Goal: Task Accomplishment & Management: Complete application form

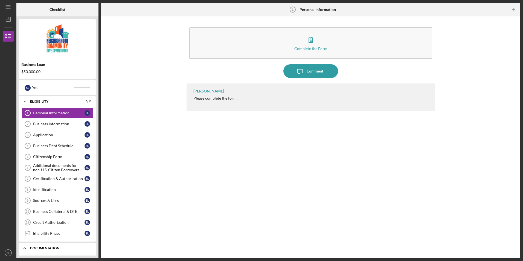
click at [55, 250] on div "Icon/Expander documentation 0 / 13" at bounding box center [57, 247] width 77 height 11
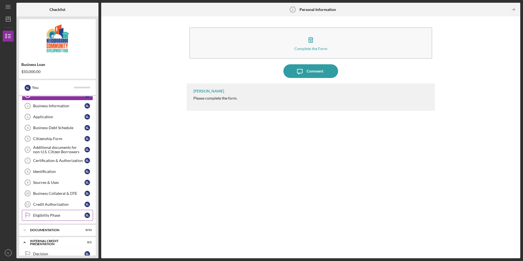
scroll to position [27, 0]
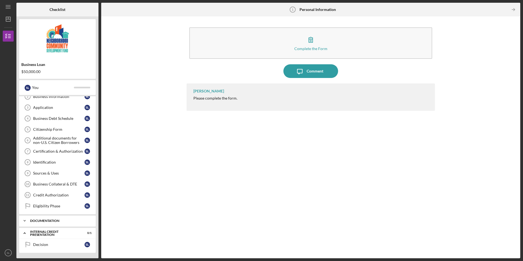
click at [62, 220] on div "documentation" at bounding box center [59, 220] width 59 height 3
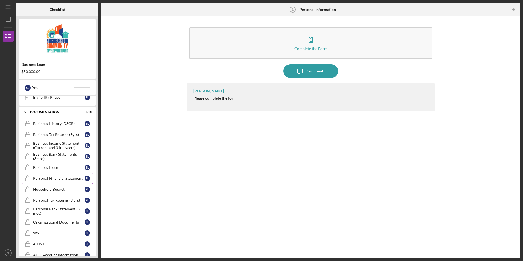
scroll to position [172, 0]
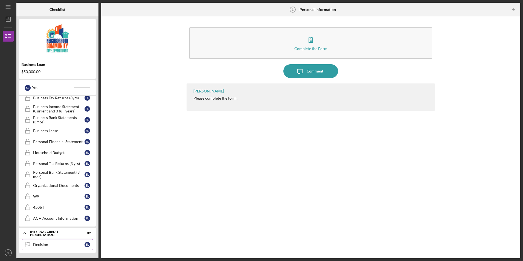
click at [65, 243] on div "Decision" at bounding box center [58, 244] width 51 height 4
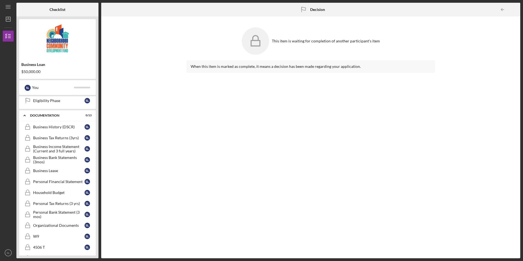
scroll to position [145, 0]
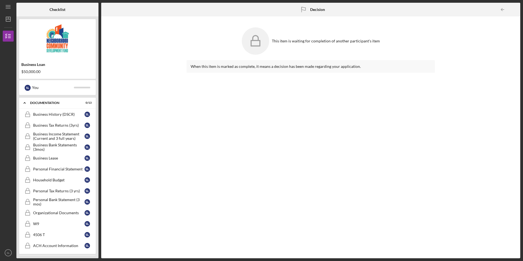
drag, startPoint x: 159, startPoint y: 174, endPoint x: 124, endPoint y: 186, distance: 36.2
click at [124, 186] on div "This item is waiting for completion of another participant's item When this ite…" at bounding box center [310, 137] width 413 height 236
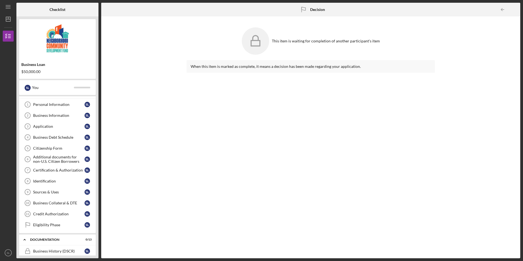
scroll to position [0, 0]
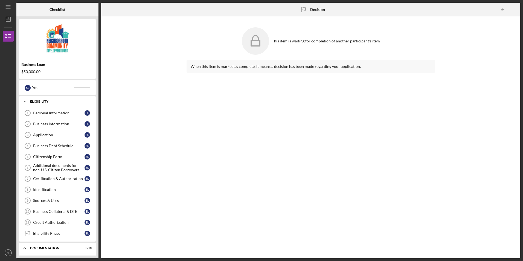
click at [38, 101] on div "Eligibility" at bounding box center [59, 101] width 59 height 3
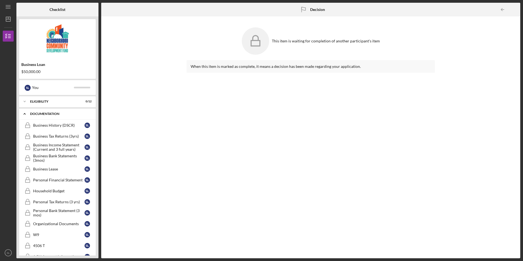
click at [45, 112] on div "Icon/Expander documentation 0 / 13" at bounding box center [57, 113] width 77 height 11
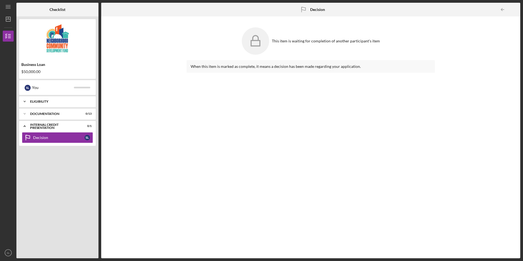
click at [64, 101] on div "Eligibility" at bounding box center [59, 101] width 59 height 3
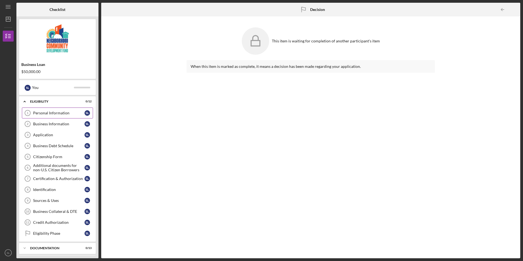
click at [50, 113] on div "Personal Information" at bounding box center [58, 113] width 51 height 4
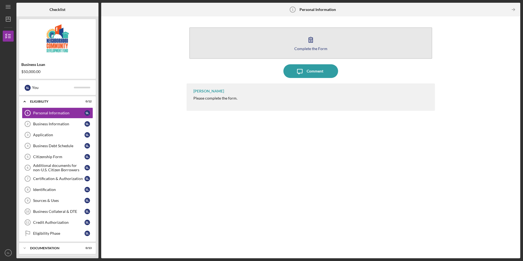
click at [304, 44] on icon "button" at bounding box center [311, 40] width 14 height 14
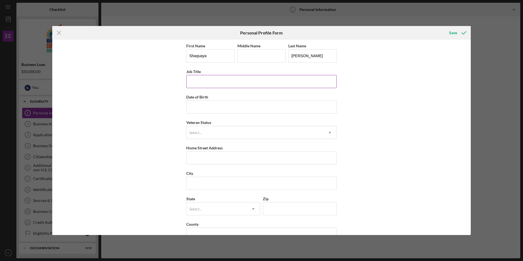
click at [275, 81] on input "Job Title" at bounding box center [261, 81] width 150 height 13
type input "Owner"
click at [257, 109] on input "Date of Birth" at bounding box center [261, 106] width 150 height 13
type input "[DATE]"
click at [155, 118] on div "First Name [PERSON_NAME] Middle Name Last Name [PERSON_NAME] Job Title Owner Da…" at bounding box center [261, 137] width 418 height 195
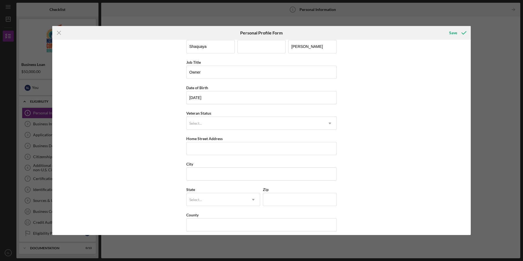
scroll to position [14, 0]
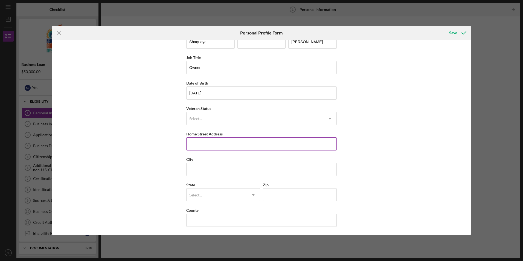
click at [223, 145] on input "Home Street Address" at bounding box center [261, 143] width 150 height 13
click at [142, 145] on div "First Name [PERSON_NAME] Middle Name Last Name [PERSON_NAME] Job Title Owner Da…" at bounding box center [261, 137] width 418 height 195
click at [212, 141] on input "Home Street Address" at bounding box center [261, 143] width 150 height 13
click at [268, 143] on input "Home Street Address" at bounding box center [261, 143] width 150 height 13
click at [429, 116] on div "First Name [PERSON_NAME] Middle Name Last Name [PERSON_NAME] Job Title Owner Da…" at bounding box center [261, 137] width 418 height 195
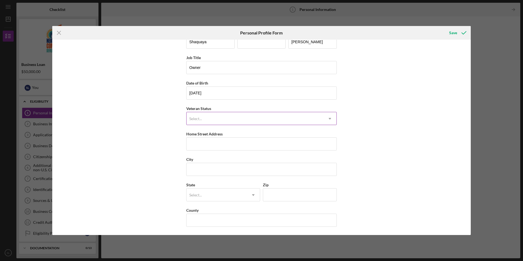
click at [249, 121] on div "Select..." at bounding box center [254, 118] width 137 height 13
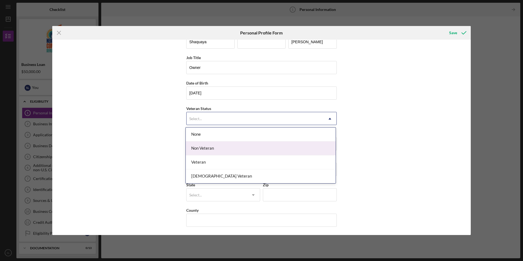
click at [249, 145] on div "Non Veteran" at bounding box center [261, 148] width 150 height 14
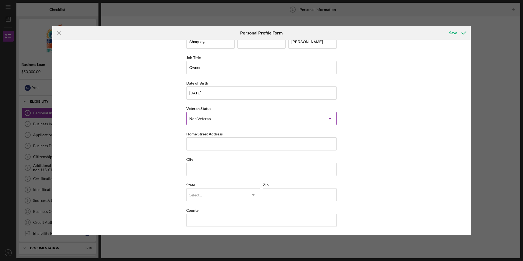
click at [246, 119] on div "Non Veteran" at bounding box center [254, 118] width 137 height 13
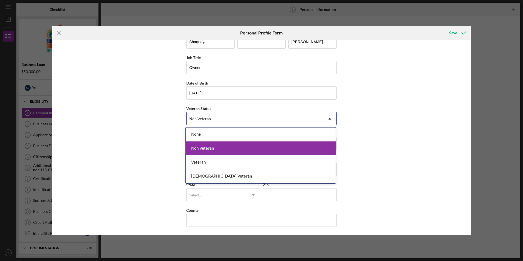
click at [245, 143] on div "Non Veteran" at bounding box center [261, 148] width 150 height 14
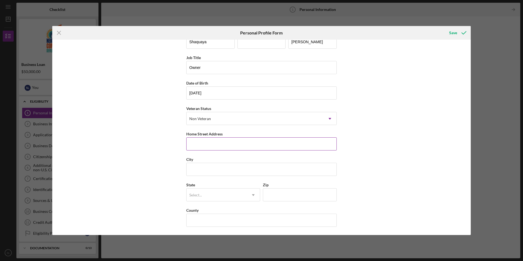
click at [245, 143] on input "Home Street Address" at bounding box center [261, 143] width 150 height 13
click at [132, 142] on div "First Name [PERSON_NAME] Middle Name Last Name [PERSON_NAME] Job Title Owner Da…" at bounding box center [261, 137] width 418 height 195
click at [400, 140] on div "First Name [PERSON_NAME] Middle Name Last Name [PERSON_NAME] Job Title Owner Da…" at bounding box center [261, 137] width 418 height 195
click at [219, 145] on input "Home Street Address" at bounding box center [261, 143] width 150 height 13
type input "[STREET_ADDRESS]"
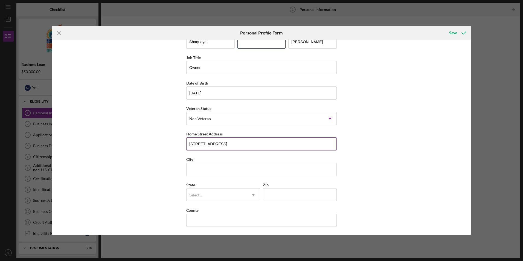
type input "[PERSON_NAME]"
type input "Aliquippa"
type input "15001"
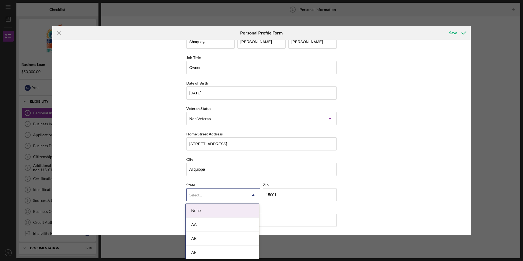
click at [238, 197] on div "Select..." at bounding box center [216, 195] width 60 height 13
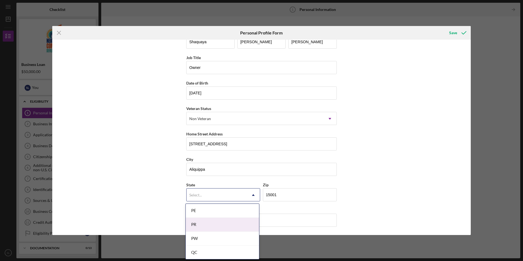
scroll to position [765, 0]
click at [227, 231] on div "PA" at bounding box center [222, 226] width 73 height 14
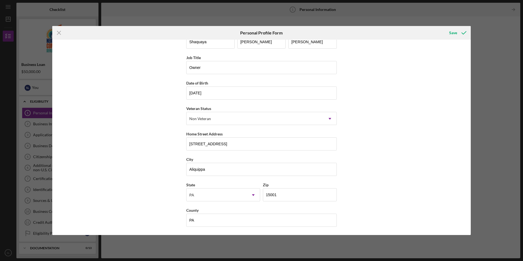
click at [414, 170] on div "First Name [PERSON_NAME] Middle Name [PERSON_NAME] Last Name [PERSON_NAME] Job …" at bounding box center [261, 137] width 418 height 195
click at [228, 220] on input "PA" at bounding box center [261, 220] width 150 height 13
type input "P"
type input "Allegheny"
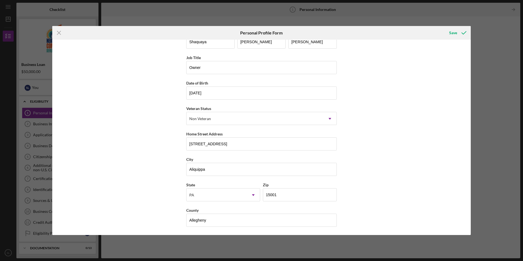
click at [404, 150] on div "First Name [PERSON_NAME] Middle Name [PERSON_NAME] Last Name [PERSON_NAME] Job …" at bounding box center [261, 137] width 418 height 195
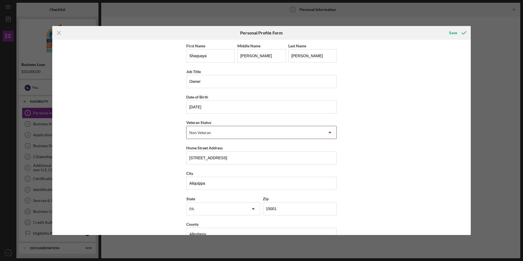
click at [230, 135] on div "Non Veteran" at bounding box center [254, 132] width 137 height 13
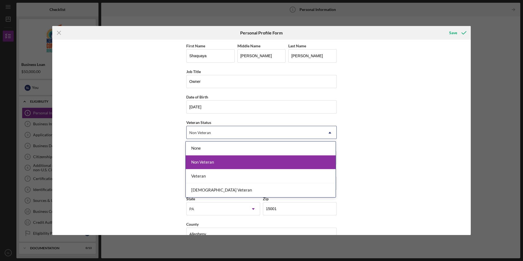
click at [228, 159] on div "Non Veteran" at bounding box center [261, 162] width 150 height 14
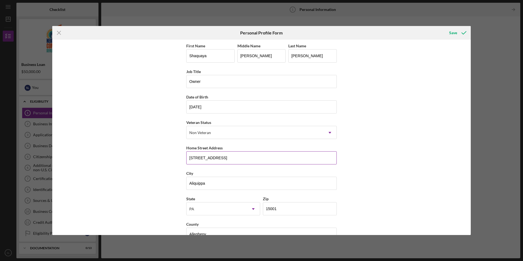
click at [244, 158] on input "[STREET_ADDRESS]" at bounding box center [261, 157] width 150 height 13
type input "1"
drag, startPoint x: 260, startPoint y: 157, endPoint x: 213, endPoint y: 157, distance: 47.3
click at [213, 157] on input "[STREET_ADDRESS][PERSON_NAME]" at bounding box center [261, 157] width 150 height 13
type input "[STREET_ADDRESS][PERSON_NAME]"
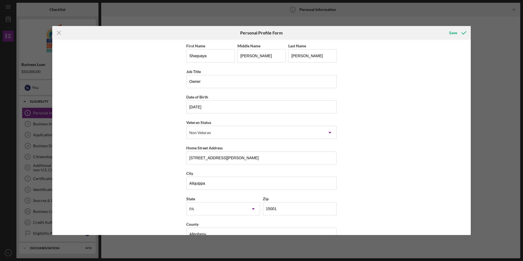
click at [153, 163] on div "First Name [PERSON_NAME] Middle Name [PERSON_NAME] Last Name [PERSON_NAME] Job …" at bounding box center [261, 137] width 418 height 195
click at [238, 182] on input "Aliquippa" at bounding box center [261, 183] width 150 height 13
type input "A"
type input "Carnegie"
click at [138, 188] on div "First Name [PERSON_NAME] Middle Name [PERSON_NAME] Last Name [PERSON_NAME] Job …" at bounding box center [261, 137] width 418 height 195
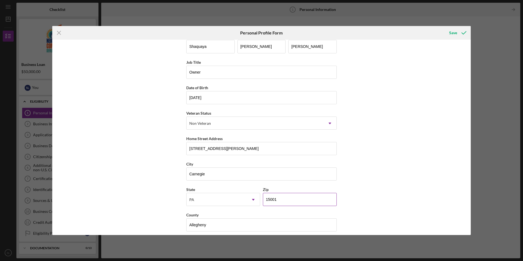
scroll to position [14, 0]
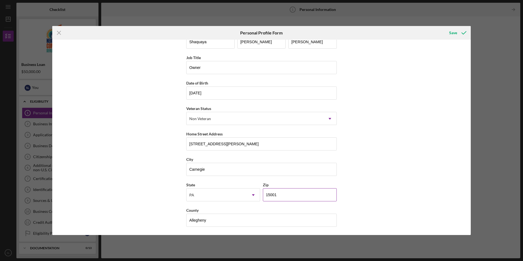
click at [296, 192] on input "15001" at bounding box center [300, 194] width 74 height 13
type input "15106"
click at [422, 156] on div "First Name [PERSON_NAME] Middle Name [PERSON_NAME] Last Name [PERSON_NAME] Job …" at bounding box center [261, 137] width 418 height 195
click at [453, 34] on div "Save" at bounding box center [453, 32] width 8 height 11
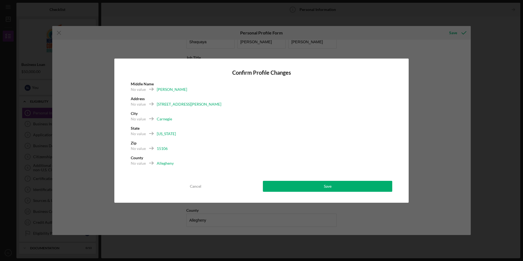
click at [367, 193] on div "Confirm Profile Changes Middle Name No value [PERSON_NAME] Address No value [ST…" at bounding box center [261, 131] width 294 height 144
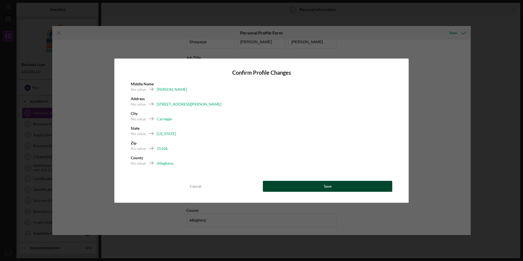
click at [367, 187] on button "Save" at bounding box center [327, 186] width 129 height 11
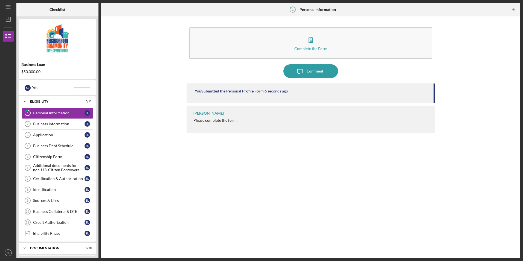
click at [68, 124] on div "Business Information" at bounding box center [58, 124] width 51 height 4
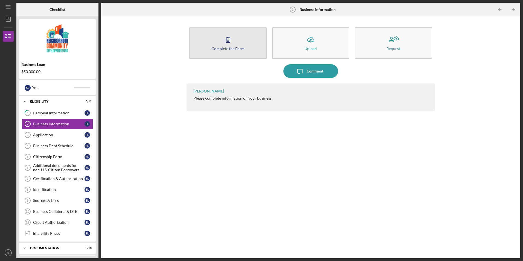
click at [231, 52] on button "Complete the Form Form" at bounding box center [227, 42] width 77 height 31
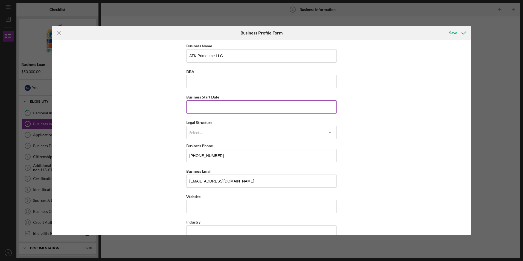
click at [229, 105] on input "Business Start Date" at bounding box center [261, 106] width 150 height 13
click at [229, 105] on input "05/dd/yyyy" at bounding box center [261, 106] width 150 height 13
type input "[DATE]"
click at [159, 144] on div "Business Name ATK Primetime LLC DBA Business Start Date [DATE] Legal Structure …" at bounding box center [261, 137] width 418 height 195
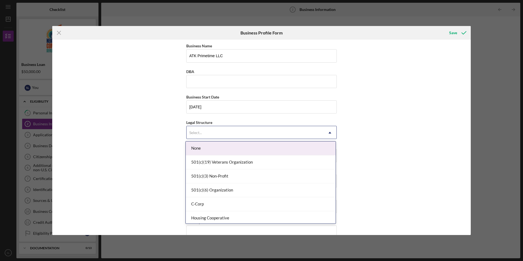
click at [243, 135] on div "Select..." at bounding box center [254, 132] width 137 height 13
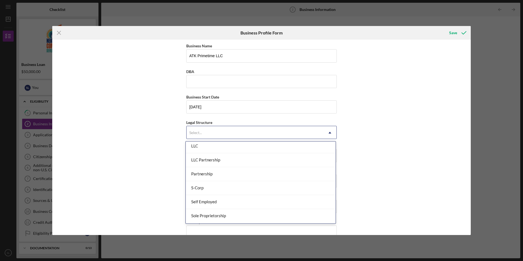
scroll to position [72, 0]
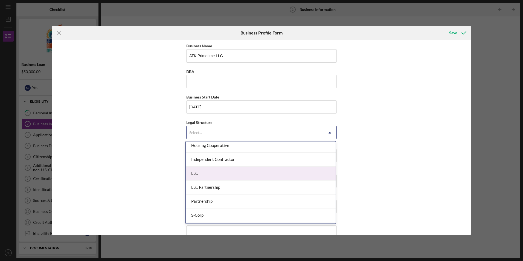
click at [238, 174] on div "LLC" at bounding box center [261, 173] width 150 height 14
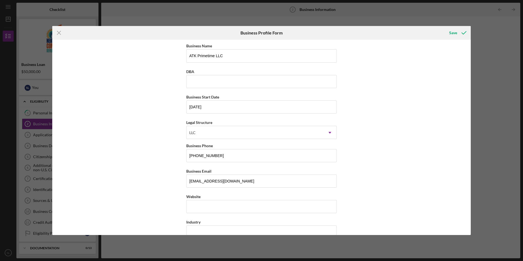
click at [141, 156] on div "Business Name ATK Primetime LLC DBA Business Start Date [DATE] Legal Structure …" at bounding box center [261, 137] width 418 height 195
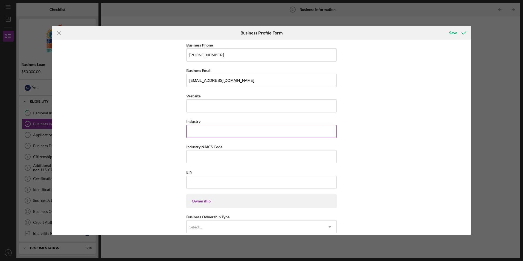
scroll to position [109, 0]
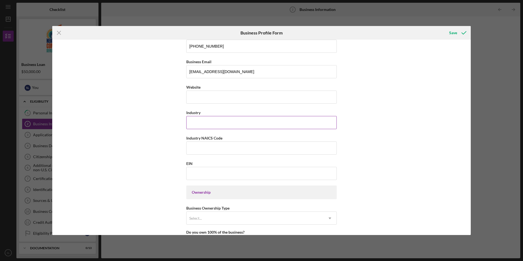
click at [244, 128] on input "Industry" at bounding box center [261, 122] width 150 height 13
paste input "courier/logistics"
type input "courier/logistics"
click at [234, 147] on input "Industry NAICS Code" at bounding box center [261, 147] width 150 height 13
click at [163, 129] on div "Business Name ATK Primetime LLC DBA Business Start Date [DATE] Legal Structure …" at bounding box center [261, 137] width 418 height 195
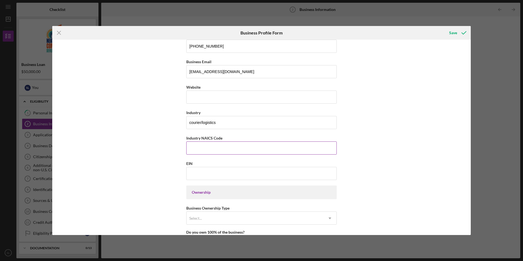
click at [215, 148] on input "Industry NAICS Code" at bounding box center [261, 147] width 150 height 13
paste input "492110"
type input "492110"
click at [232, 132] on div "Business Name ATK Primetime LLC DBA Business Start Date [DATE] Legal Structure …" at bounding box center [261, 210] width 150 height 554
click at [233, 123] on input "courier/logistics" at bounding box center [261, 122] width 150 height 13
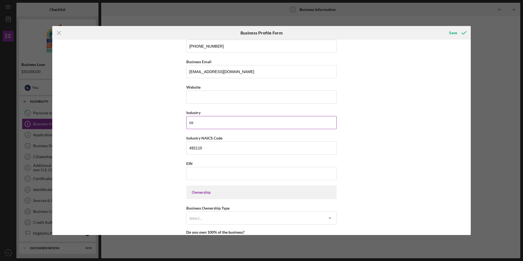
type input "c"
paste input "Couriers and Express Delivery Services"
type input "Couriers and Express Delivery Services"
click at [141, 142] on div "Business Name ATK Primetime LLC DBA Business Start Date [DATE] Legal Structure …" at bounding box center [261, 137] width 418 height 195
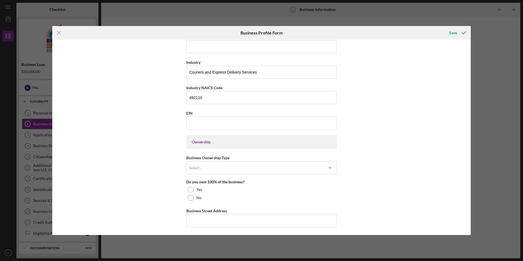
scroll to position [164, 0]
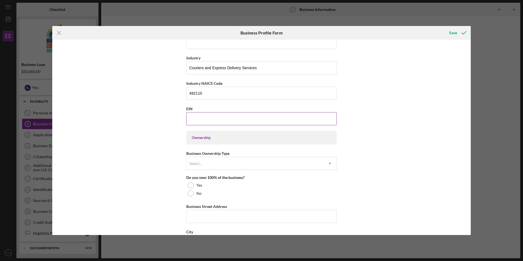
click at [220, 120] on input "EIN" at bounding box center [261, 118] width 150 height 13
paste input "[US_EMPLOYER_IDENTIFICATION_NUMBER]"
type input "[US_EMPLOYER_IDENTIFICATION_NUMBER]"
click at [427, 155] on div "Business Name ATK Primetime LLC DBA Business Start Date [DATE] Legal Structure …" at bounding box center [261, 137] width 418 height 195
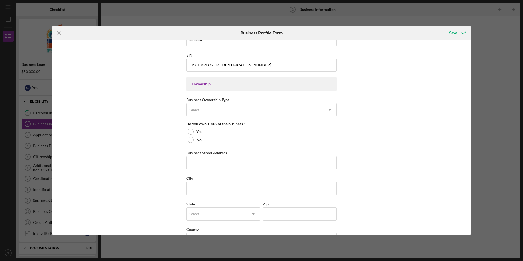
scroll to position [219, 0]
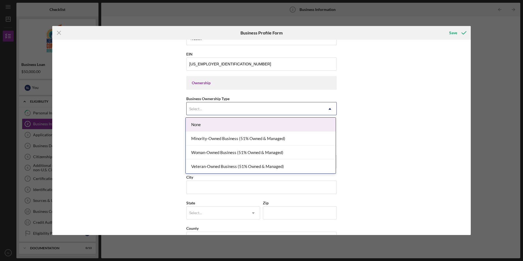
click at [311, 111] on div "Select..." at bounding box center [254, 109] width 137 height 13
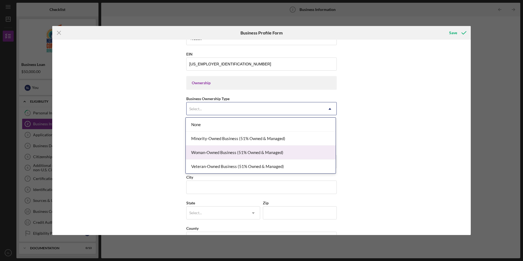
click at [295, 151] on div "Woman-Owned Business (51% Owned & Managed)" at bounding box center [261, 152] width 150 height 14
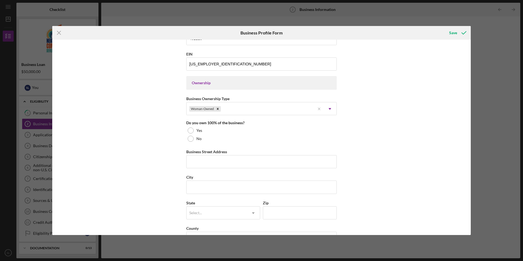
click at [415, 151] on div "Business Name ATK Primetime LLC DBA Business Start Date [DATE] Legal Structure …" at bounding box center [261, 137] width 418 height 195
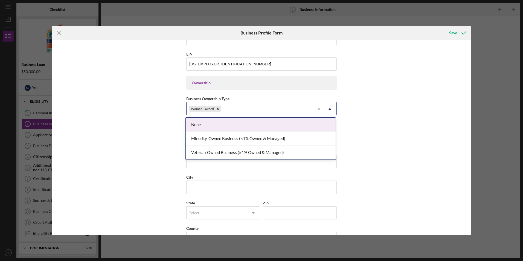
click at [330, 108] on icon "Icon/Dropdown Arrow" at bounding box center [329, 108] width 13 height 13
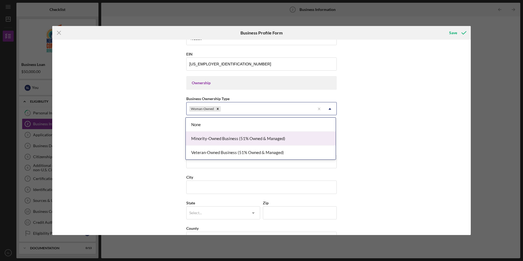
click at [311, 137] on div "Minority-Owned Business (51% Owned & Managed)" at bounding box center [261, 138] width 150 height 14
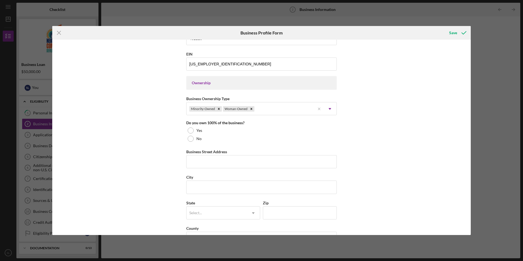
click at [189, 126] on div "Do you own 100% of the business? Yes No" at bounding box center [261, 132] width 150 height 22
click at [190, 131] on div at bounding box center [191, 130] width 6 height 6
click at [175, 146] on div "Business Name ATK Primetime LLC DBA Business Start Date [DATE] Legal Structure …" at bounding box center [261, 137] width 418 height 195
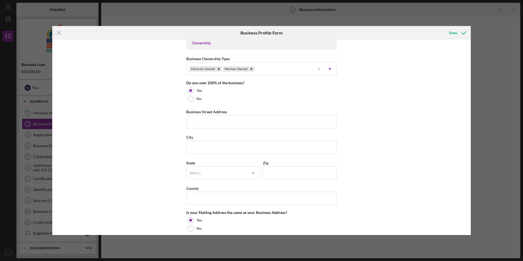
scroll to position [273, 0]
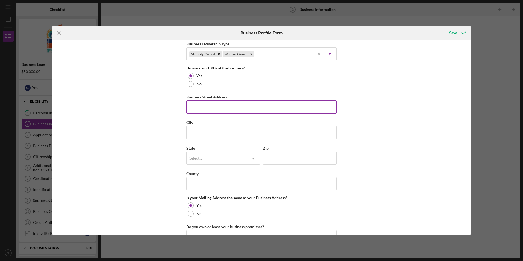
click at [241, 105] on input "Business Street Address" at bounding box center [261, 106] width 150 height 13
click at [208, 108] on input "Business Street Address" at bounding box center [261, 106] width 150 height 13
paste input "[STREET_ADDRESS]"
type input "[STREET_ADDRESS]"
click at [256, 135] on input "City" at bounding box center [261, 132] width 150 height 13
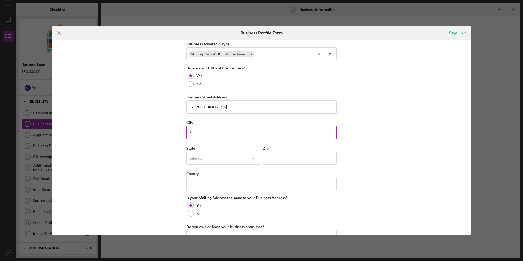
type input "[GEOGRAPHIC_DATA]"
type input "15102"
type input "[US_STATE]"
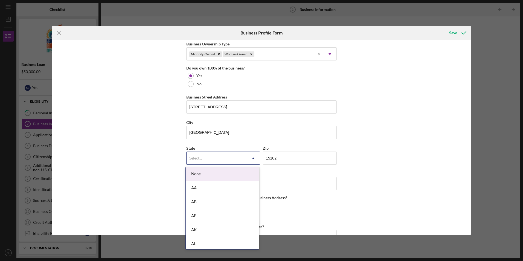
click at [232, 158] on div "Select..." at bounding box center [216, 158] width 60 height 13
click at [236, 170] on div "PA" at bounding box center [222, 169] width 73 height 14
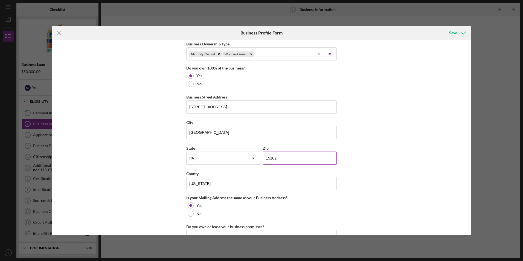
click at [298, 158] on input "15102" at bounding box center [300, 157] width 74 height 13
type input "15205"
click at [421, 130] on div "Business Name ATK Primetime LLC DBA Business Start Date [DATE] Legal Structure …" at bounding box center [261, 137] width 418 height 195
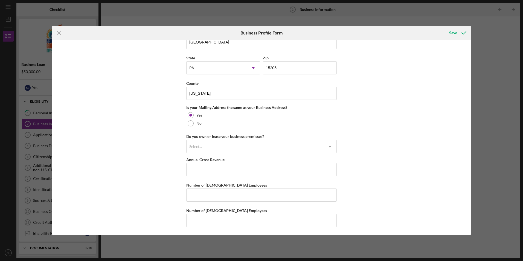
scroll to position [364, 0]
click at [258, 147] on div "Select..." at bounding box center [254, 146] width 137 height 13
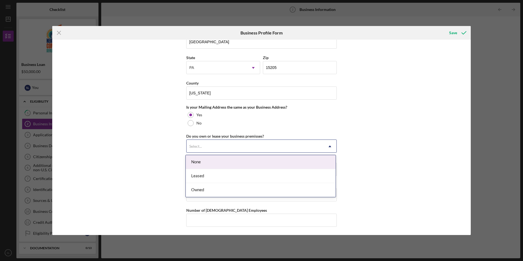
click at [258, 165] on div "None" at bounding box center [261, 162] width 150 height 14
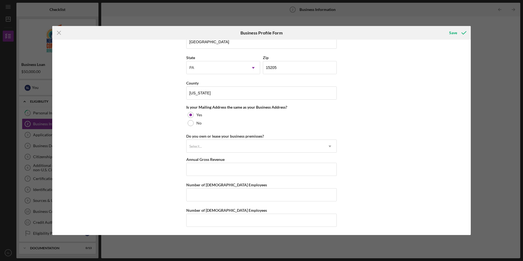
click at [381, 170] on div "Business Name ATK Primetime LLC DBA Business Start Date [DATE] Legal Structure …" at bounding box center [261, 137] width 418 height 195
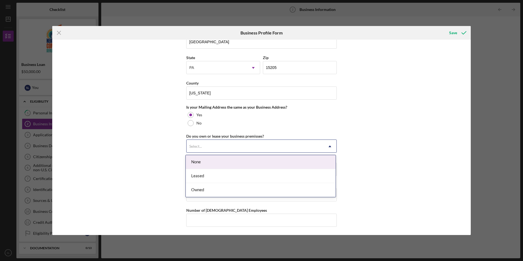
click at [286, 147] on div "Select..." at bounding box center [254, 146] width 137 height 13
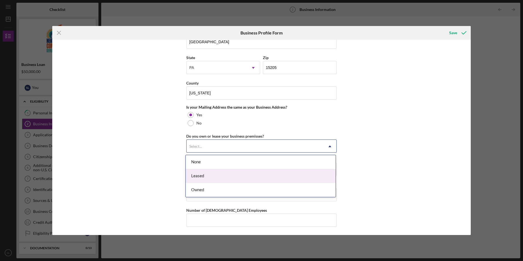
drag, startPoint x: 280, startPoint y: 170, endPoint x: 286, endPoint y: 167, distance: 6.0
click at [280, 170] on div "Leased" at bounding box center [261, 176] width 150 height 14
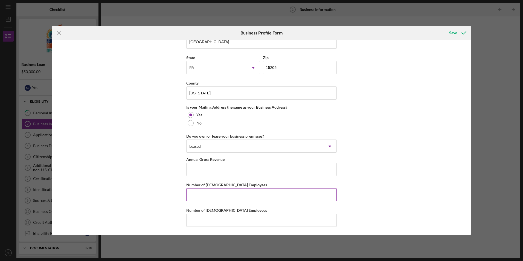
click at [279, 192] on input "Number of [DEMOGRAPHIC_DATA] Employees" at bounding box center [261, 194] width 150 height 13
type input "2"
click at [237, 168] on input "Annual Gross Revenue" at bounding box center [261, 169] width 150 height 13
drag, startPoint x: 224, startPoint y: 158, endPoint x: 181, endPoint y: 159, distance: 42.6
click at [181, 159] on div "Business Name ATK Primetime LLC DBA Business Start Date [DATE] Legal Structure …" at bounding box center [261, 137] width 418 height 195
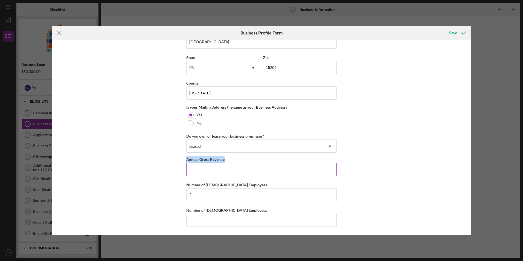
drag, startPoint x: 181, startPoint y: 159, endPoint x: 193, endPoint y: 158, distance: 11.8
copy label "Annual Gross Revenue"
click at [235, 172] on input "Annual Gross Revenue" at bounding box center [261, 169] width 150 height 13
type input "$100,000"
click at [156, 197] on div "Business Name ATK Primetime LLC DBA Business Start Date [DATE] Legal Structure …" at bounding box center [261, 137] width 418 height 195
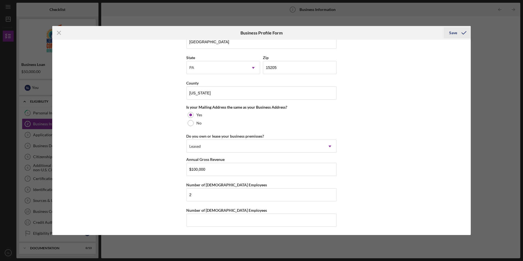
click at [454, 33] on div "Save" at bounding box center [453, 32] width 8 height 11
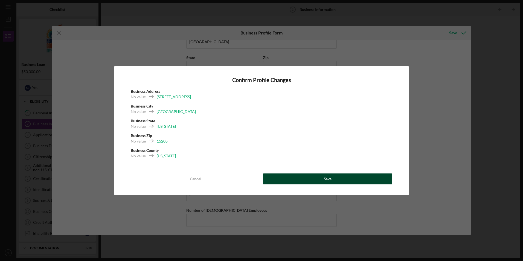
click at [337, 177] on button "Save" at bounding box center [327, 178] width 129 height 11
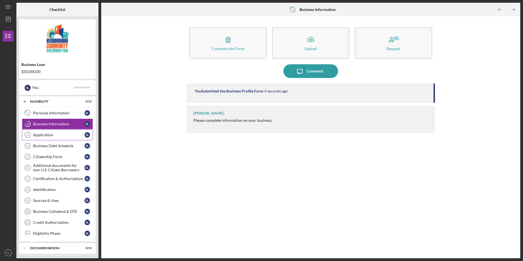
click at [59, 133] on div "Application" at bounding box center [58, 135] width 51 height 4
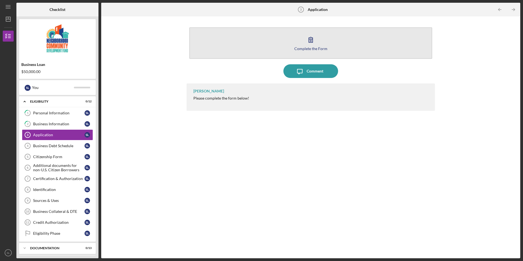
click at [312, 47] on div "Complete the Form" at bounding box center [310, 48] width 33 height 4
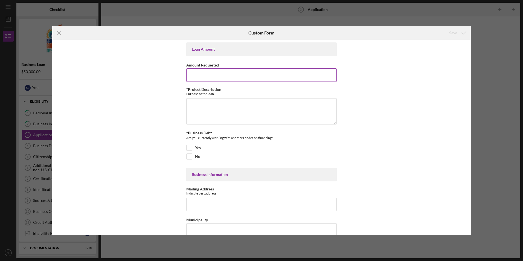
click at [229, 78] on input "Amount Requested" at bounding box center [261, 74] width 150 height 13
type input "$50,000"
click at [213, 111] on textarea "*Project Description" at bounding box center [261, 111] width 150 height 26
click at [151, 118] on div "Loan Amount Amount Requested $50,000 *Project Description Purpose of the loan. …" at bounding box center [261, 137] width 418 height 195
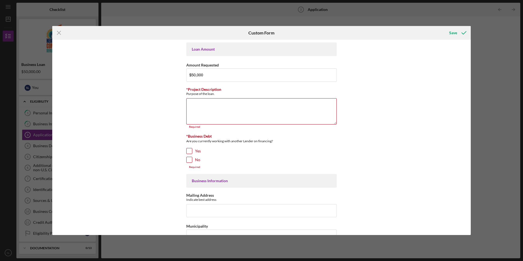
click at [188, 161] on input "No" at bounding box center [188, 159] width 5 height 5
checkbox input "true"
drag, startPoint x: 213, startPoint y: 93, endPoint x: 185, endPoint y: 88, distance: 28.9
click at [185, 88] on div "Loan Amount Amount Requested $50,000 *Project Description Purpose of the loan. …" at bounding box center [261, 137] width 418 height 195
drag, startPoint x: 185, startPoint y: 88, endPoint x: 189, endPoint y: 89, distance: 3.9
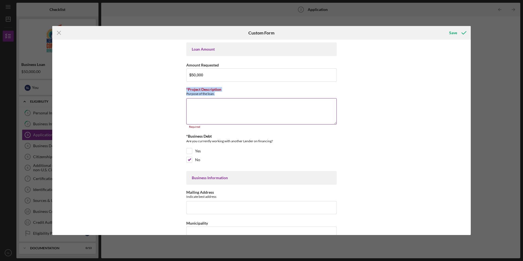
copy div "*Project Description Purpose of the loan."
click at [205, 109] on textarea "*Project Description" at bounding box center [261, 111] width 150 height 26
paste textarea "ATK Prime Time LLC is requesting a $50,000 working capital loan to cover operat…"
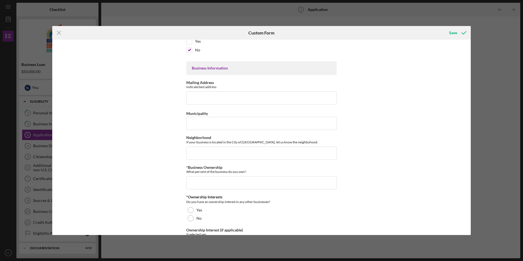
scroll to position [109, 0]
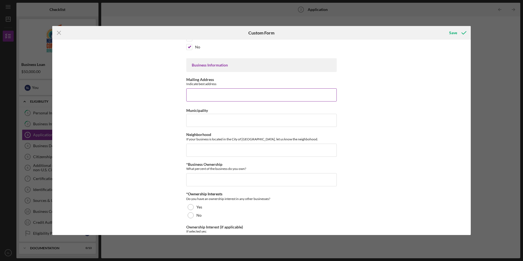
type textarea "ATK Prime Time LLC is requesting a $50,000 working capital loan to cover operat…"
click at [217, 92] on input "Mailing Address" at bounding box center [261, 94] width 150 height 13
click at [408, 145] on div "Loan Amount Amount Requested $50,000 *Project Description Purpose of the loan. …" at bounding box center [261, 137] width 418 height 195
click at [224, 94] on input "Mailing Address" at bounding box center [261, 94] width 150 height 13
paste input "[STREET_ADDRESS]"
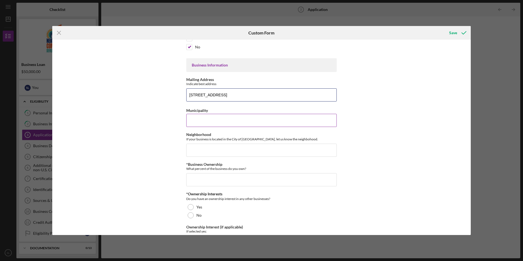
type input "[STREET_ADDRESS]"
click at [223, 122] on input "Municipality" at bounding box center [261, 120] width 150 height 13
drag, startPoint x: 186, startPoint y: 109, endPoint x: 209, endPoint y: 109, distance: 23.3
click at [209, 109] on div "Municipality" at bounding box center [261, 110] width 150 height 7
drag, startPoint x: 209, startPoint y: 109, endPoint x: 203, endPoint y: 111, distance: 7.2
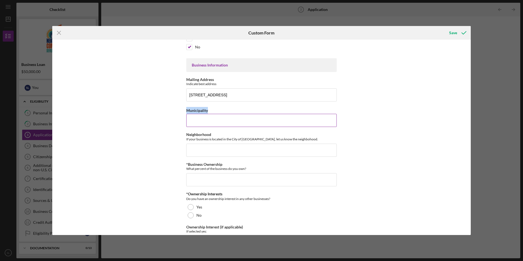
click at [203, 111] on label "Municipality" at bounding box center [197, 110] width 22 height 5
click at [203, 114] on input "Municipality" at bounding box center [261, 120] width 150 height 13
paste input "[PERSON_NAME][GEOGRAPHIC_DATA]"
type input "[PERSON_NAME][GEOGRAPHIC_DATA]"
click at [226, 152] on input "Neighborhood" at bounding box center [261, 150] width 150 height 13
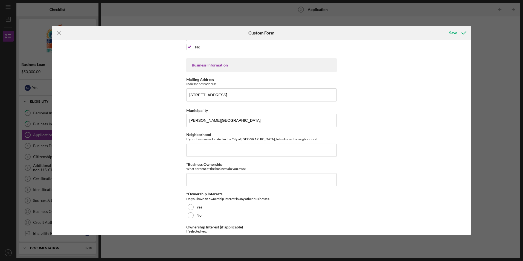
click at [158, 162] on div "Loan Amount Amount Requested $50,000 *Project Description Purpose of the loan. …" at bounding box center [261, 137] width 418 height 195
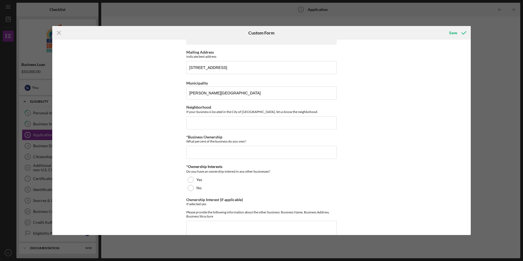
scroll to position [164, 0]
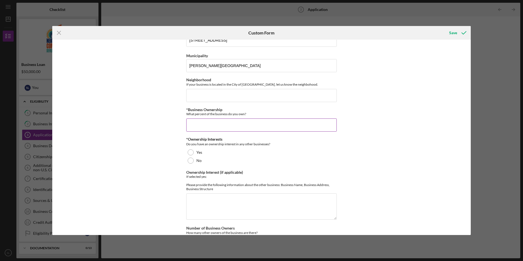
click at [208, 124] on input "*Business Ownership" at bounding box center [261, 124] width 150 height 13
type input "100.00000%"
click at [147, 174] on div "Loan Amount Amount Requested $50,000 *Project Description Purpose of the loan. …" at bounding box center [261, 137] width 418 height 195
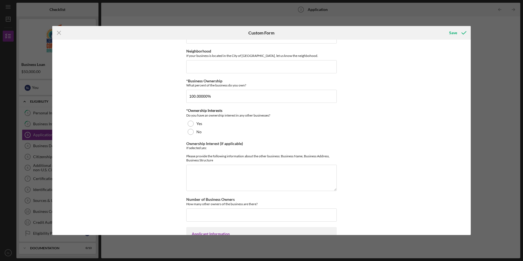
scroll to position [219, 0]
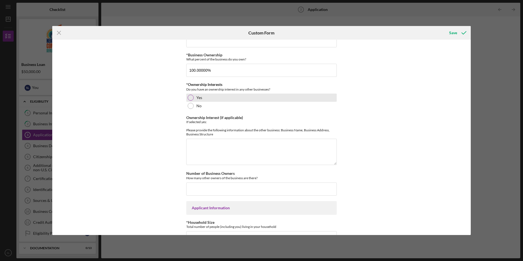
click at [192, 98] on div at bounding box center [191, 98] width 6 height 6
click at [256, 150] on textarea "Ownership Interest (if applicable)" at bounding box center [261, 152] width 150 height 26
type textarea "SELF RE LLC"
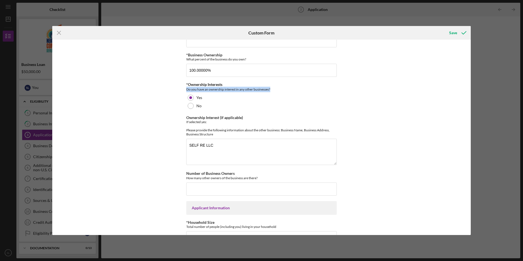
drag, startPoint x: 186, startPoint y: 89, endPoint x: 272, endPoint y: 88, distance: 86.1
click at [272, 88] on div "Do you have an ownership interest in any other businesses?" at bounding box center [261, 89] width 150 height 5
drag, startPoint x: 272, startPoint y: 88, endPoint x: 264, endPoint y: 88, distance: 7.9
copy div "Do you have an ownership interest in any other businesses?"
click at [136, 160] on div "Loan Amount Amount Requested $50,000 *Project Description Purpose of the loan. …" at bounding box center [261, 137] width 418 height 195
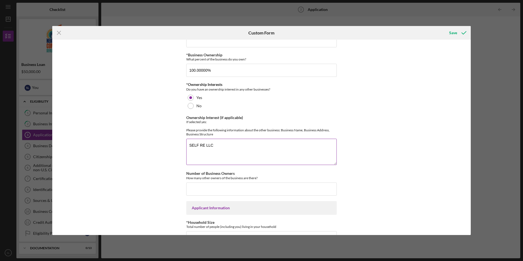
click at [238, 143] on textarea "SELF RE LLC" at bounding box center [261, 152] width 150 height 26
click at [171, 160] on div "Loan Amount Amount Requested $50,000 *Project Description Purpose of the loan. …" at bounding box center [261, 137] width 418 height 195
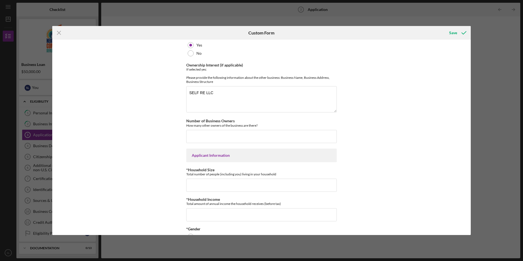
scroll to position [273, 0]
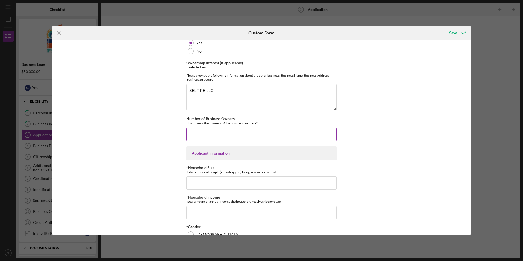
click at [217, 133] on input "Number of Business Owners" at bounding box center [261, 134] width 150 height 13
type input "1"
click at [164, 169] on div "Loan Amount Amount Requested $50,000 *Project Description Purpose of the loan. …" at bounding box center [261, 137] width 418 height 195
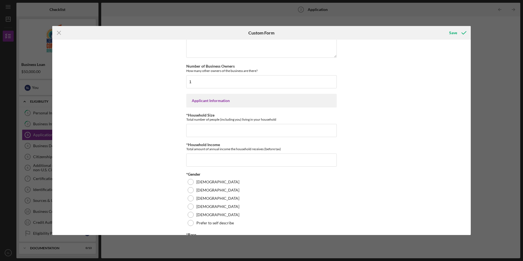
scroll to position [328, 0]
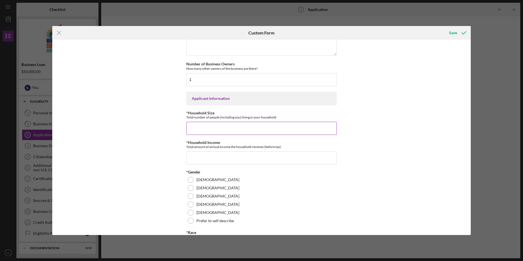
click at [202, 135] on input "*Household Size" at bounding box center [261, 128] width 150 height 13
type input "1"
click at [210, 164] on input "*Household Income" at bounding box center [261, 157] width 150 height 13
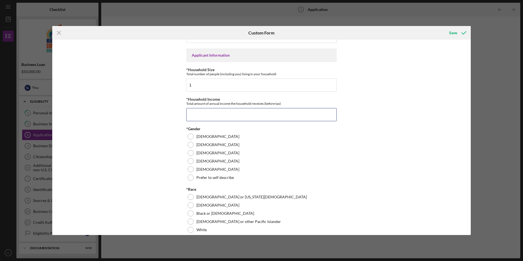
scroll to position [383, 0]
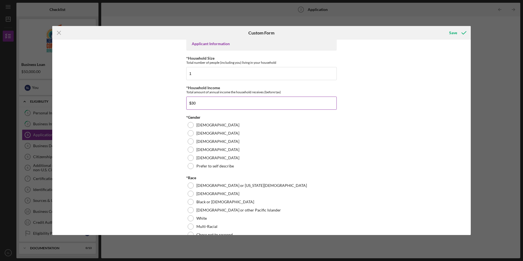
type input "$3"
type input "$60,000"
click at [317, 129] on div "[DEMOGRAPHIC_DATA]" at bounding box center [261, 125] width 150 height 8
click at [404, 152] on div "Loan Amount Amount Requested $50,000 *Project Description Purpose of the loan. …" at bounding box center [261, 137] width 418 height 195
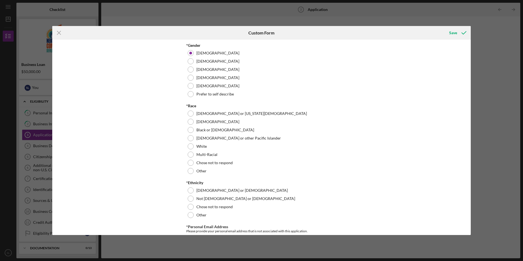
scroll to position [465, 0]
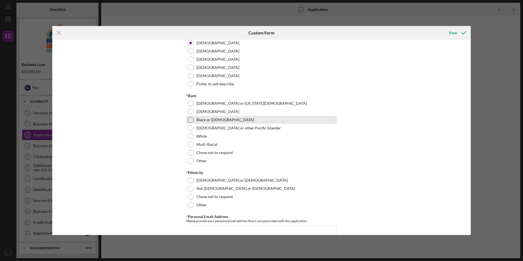
click at [190, 123] on div at bounding box center [191, 120] width 6 height 6
click at [164, 168] on div "Loan Amount Amount Requested $50,000 *Project Description Purpose of the loan. …" at bounding box center [261, 137] width 418 height 195
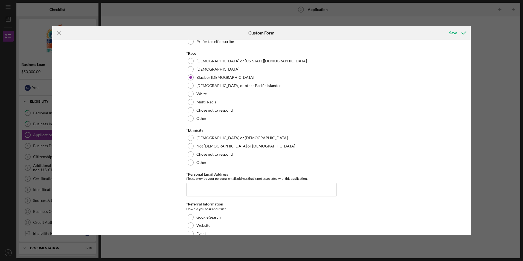
scroll to position [547, 0]
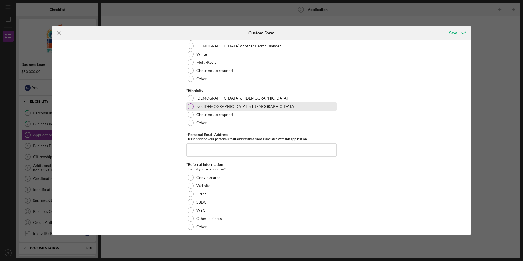
click at [188, 109] on div at bounding box center [191, 106] width 6 height 6
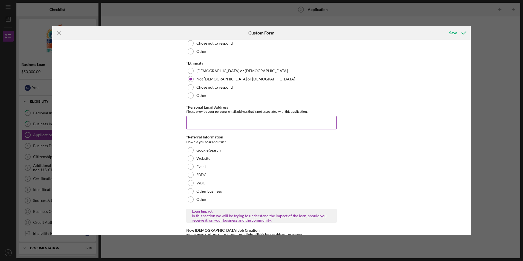
click at [286, 129] on input "*Personal Email Address" at bounding box center [261, 122] width 150 height 13
type input "[EMAIL_ADDRESS][DOMAIN_NAME]"
click at [366, 112] on div "Loan Amount Amount Requested $50,000 *Project Description Purpose of the loan. …" at bounding box center [261, 137] width 418 height 195
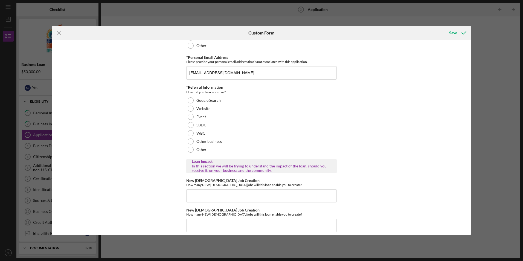
scroll to position [629, 0]
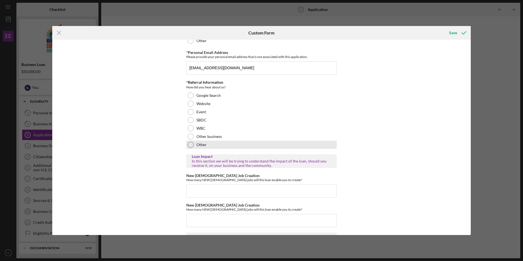
click at [187, 149] on div "Other" at bounding box center [261, 145] width 150 height 8
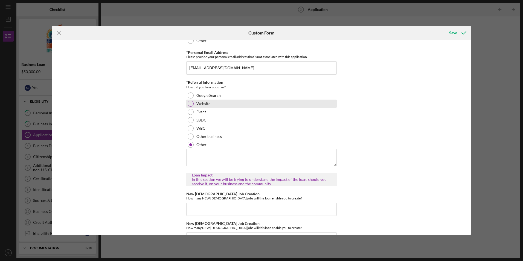
click at [191, 107] on div at bounding box center [191, 104] width 6 height 6
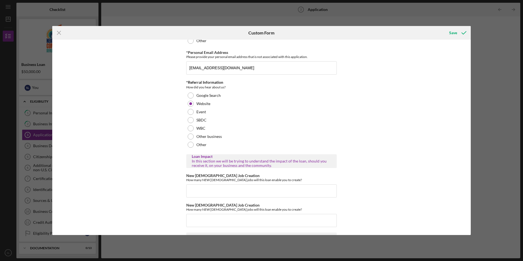
click at [150, 170] on div "Loan Amount Amount Requested $50,000 *Project Description Purpose of the loan. …" at bounding box center [261, 137] width 418 height 195
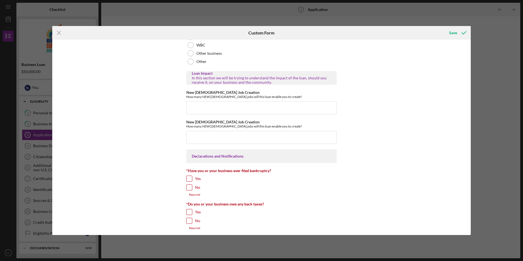
scroll to position [711, 0]
drag, startPoint x: 185, startPoint y: 102, endPoint x: 264, endPoint y: 111, distance: 78.7
click at [264, 111] on div "New [DEMOGRAPHIC_DATA] Job Creation How many NEW [DEMOGRAPHIC_DATA] jobs will t…" at bounding box center [261, 103] width 150 height 24
copy label
click at [291, 115] on input "New [DEMOGRAPHIC_DATA] Job Creation" at bounding box center [261, 108] width 150 height 13
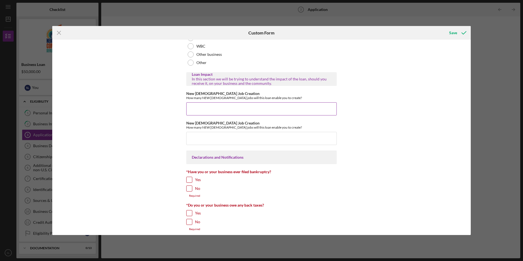
click at [212, 115] on input "New [DEMOGRAPHIC_DATA] Job Creation" at bounding box center [261, 108] width 150 height 13
paste input "212"
click at [203, 115] on input "212" at bounding box center [261, 108] width 150 height 13
type input "2"
click at [200, 115] on input "New [DEMOGRAPHIC_DATA] Job Creation" at bounding box center [261, 108] width 150 height 13
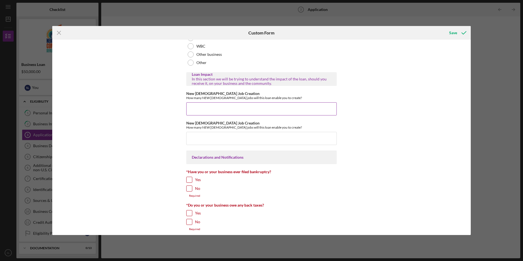
paste input "212"
click at [214, 115] on input "212" at bounding box center [261, 108] width 150 height 13
type input "2"
click at [217, 115] on input "New [DEMOGRAPHIC_DATA] Job Creation" at bounding box center [261, 108] width 150 height 13
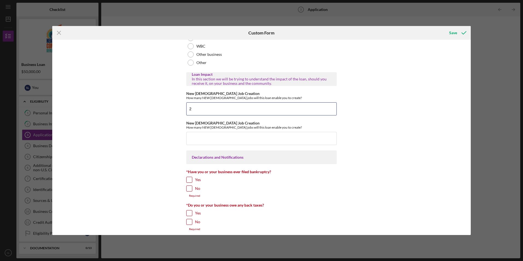
type input "2"
click at [386, 148] on div "Loan Amount Amount Requested $50,000 *Project Description Purpose of the loan. …" at bounding box center [261, 137] width 418 height 195
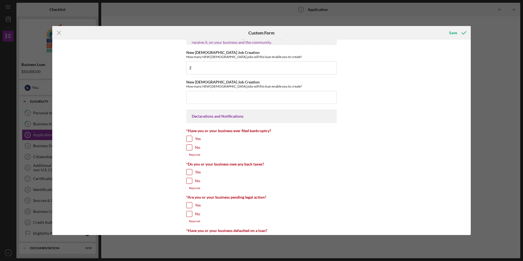
scroll to position [765, 0]
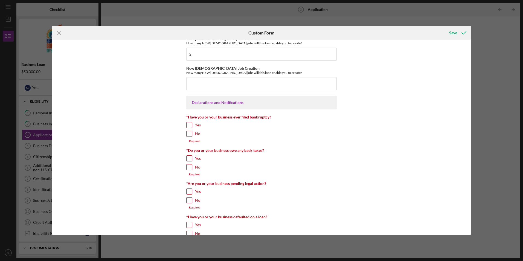
click at [188, 136] on input "No" at bounding box center [188, 133] width 5 height 5
checkbox input "true"
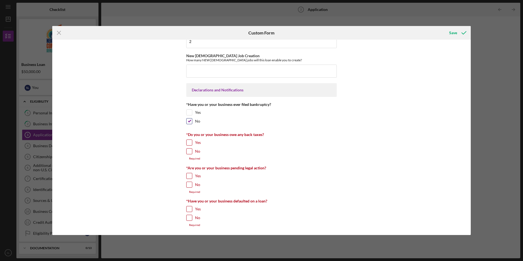
scroll to position [786, 0]
click at [189, 152] on input "No" at bounding box center [188, 150] width 5 height 5
checkbox input "true"
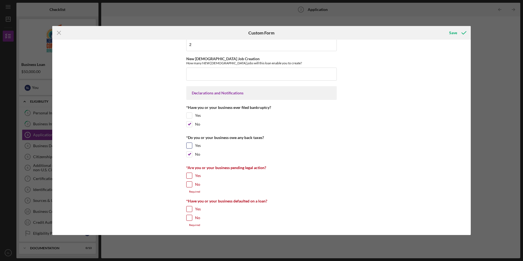
click at [187, 147] on input "Yes" at bounding box center [188, 145] width 5 height 5
checkbox input "true"
click at [190, 152] on input "No" at bounding box center [188, 153] width 5 height 5
click at [186, 153] on input "No" at bounding box center [188, 153] width 5 height 5
checkbox input "true"
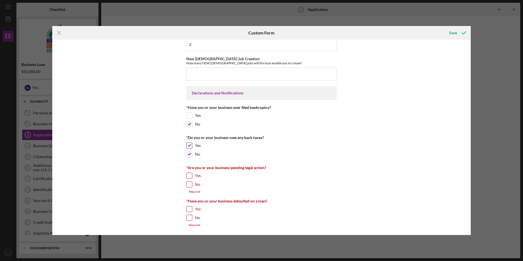
click at [189, 146] on input "Yes" at bounding box center [188, 145] width 5 height 5
checkbox input "false"
click at [188, 186] on input "No" at bounding box center [188, 184] width 5 height 5
checkbox input "true"
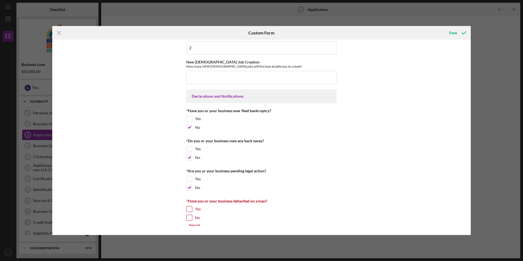
click at [190, 220] on input "No" at bounding box center [188, 217] width 5 height 5
checkbox input "true"
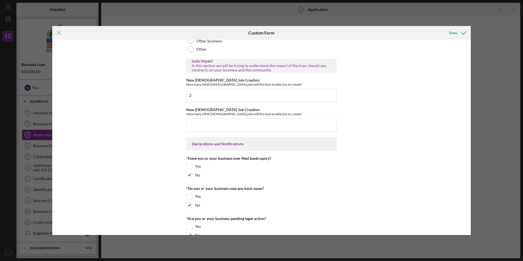
scroll to position [722, 0]
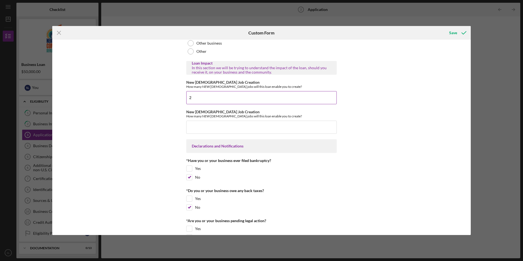
click at [244, 104] on input "2" at bounding box center [261, 97] width 150 height 13
type input "2"
click at [370, 109] on div "Loan Amount Amount Requested $50,000 *Project Description Purpose of the loan. …" at bounding box center [261, 137] width 418 height 195
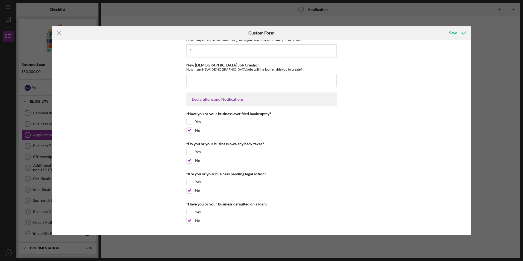
scroll to position [777, 0]
click at [453, 35] on div "Save" at bounding box center [453, 32] width 8 height 11
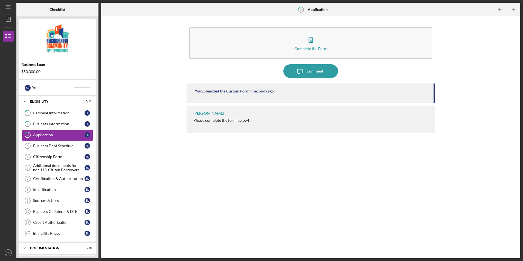
click at [54, 144] on div "Business Debt Schedule" at bounding box center [58, 146] width 51 height 4
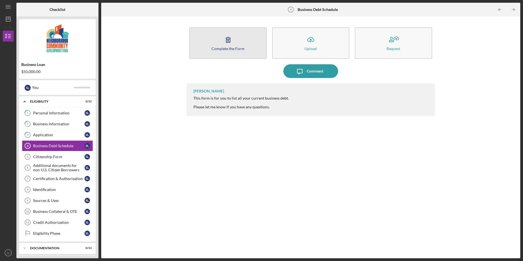
click at [226, 48] on div "Complete the Form" at bounding box center [227, 48] width 33 height 4
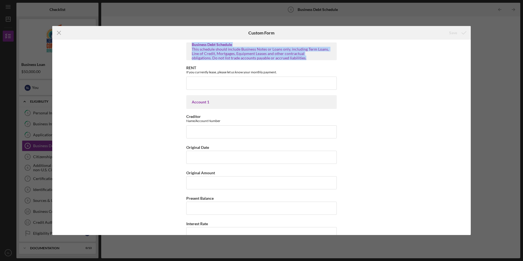
drag, startPoint x: 305, startPoint y: 58, endPoint x: 190, endPoint y: 45, distance: 115.5
click at [190, 45] on div "Business Debt Schedule This schedule should include Business Notes or Loans onl…" at bounding box center [261, 50] width 150 height 17
drag, startPoint x: 190, startPoint y: 45, endPoint x: 196, endPoint y: 50, distance: 7.4
copy div "Business Debt Schedule This schedule should include Business Notes or Loans onl…"
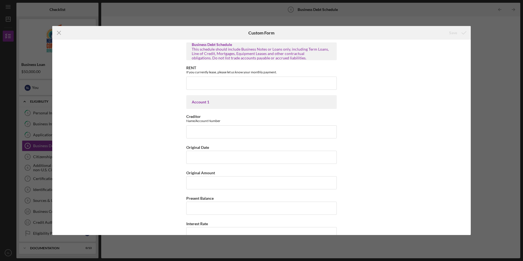
click at [139, 168] on div "Business Debt Schedule This schedule should include Business Notes or Loans onl…" at bounding box center [261, 137] width 418 height 195
click at [272, 85] on input "RENT" at bounding box center [261, 83] width 150 height 13
click at [155, 107] on div "Business Debt Schedule This schedule should include Business Notes or Loans onl…" at bounding box center [261, 137] width 418 height 195
click at [201, 82] on input "RENT" at bounding box center [261, 83] width 150 height 13
paste input "$."
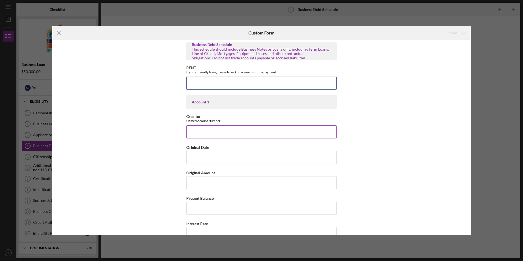
type input "$."
click at [197, 131] on input "Creditor" at bounding box center [261, 131] width 150 height 13
paste input "No current business debt.”"
type input "No current business debt."
click at [130, 159] on div "Business Debt Schedule This schedule should include Business Notes or Loans onl…" at bounding box center [261, 137] width 418 height 195
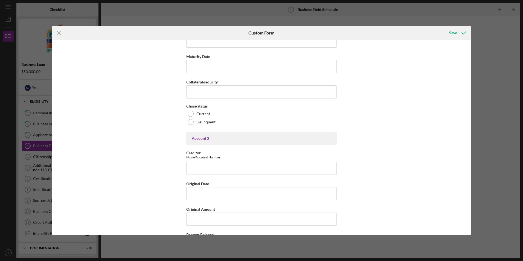
scroll to position [219, 0]
click at [201, 168] on input "Creditor" at bounding box center [261, 167] width 150 height 13
paste input "No current business debt.”"
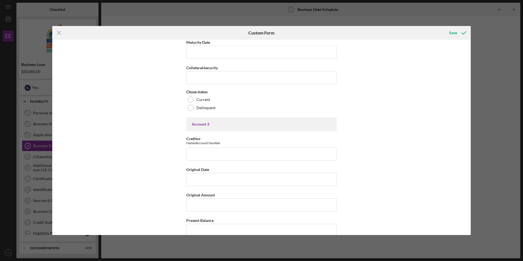
scroll to position [492, 0]
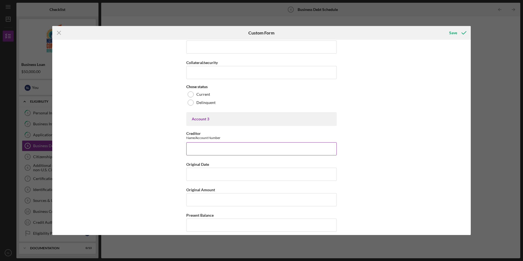
type input "No current business debt."
click at [198, 148] on input "Creditor" at bounding box center [261, 148] width 150 height 13
paste input "No current business debt.”"
click at [157, 166] on div "Business Debt Schedule This schedule should include Business Notes or Loans onl…" at bounding box center [261, 137] width 418 height 195
click at [241, 150] on input "No current business debt.”" at bounding box center [261, 148] width 150 height 13
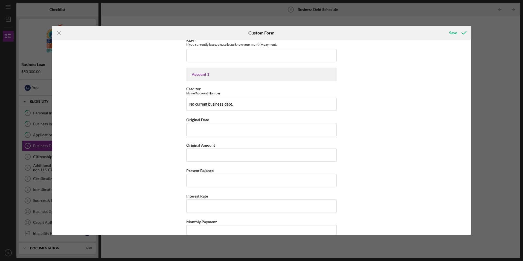
scroll to position [0, 0]
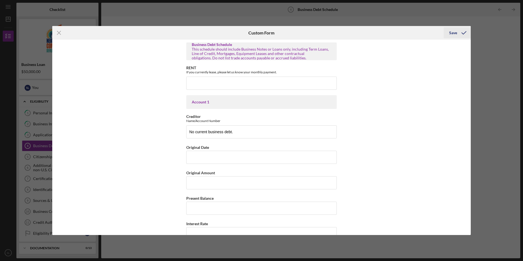
type input "No current business debt."
click at [453, 31] on div "Save" at bounding box center [453, 32] width 8 height 11
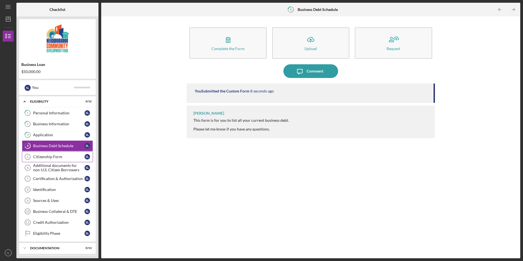
click at [84, 155] on link "Citizenship Form 5 Citizenship Form S L" at bounding box center [57, 156] width 71 height 11
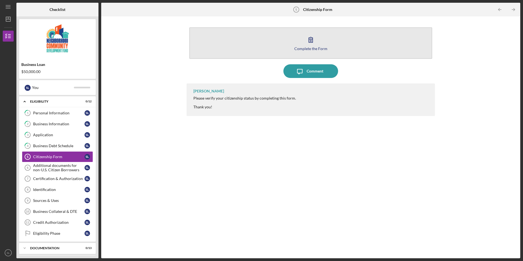
click at [303, 45] on button "Complete the Form Form" at bounding box center [310, 42] width 242 height 31
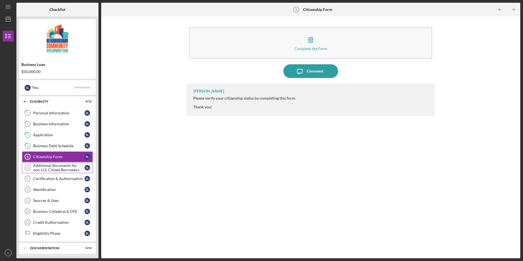
click at [64, 166] on div "Additional documents for non-U.S. Citizen Borrowers" at bounding box center [58, 167] width 51 height 9
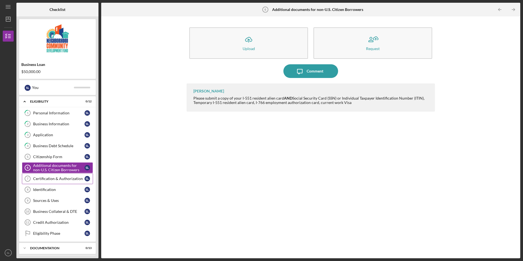
click at [72, 178] on div "Certification & Authorization" at bounding box center [58, 178] width 51 height 4
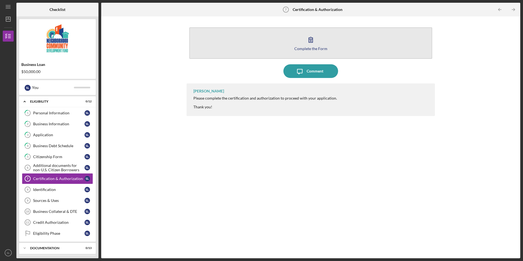
click at [311, 48] on div "Complete the Form" at bounding box center [310, 48] width 33 height 4
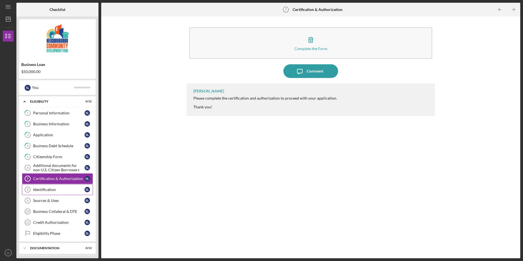
click at [56, 187] on link "Identification 8 Identification S L" at bounding box center [57, 189] width 71 height 11
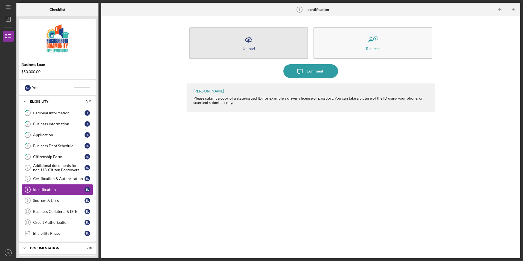
click at [247, 48] on div "Upload" at bounding box center [248, 48] width 12 height 4
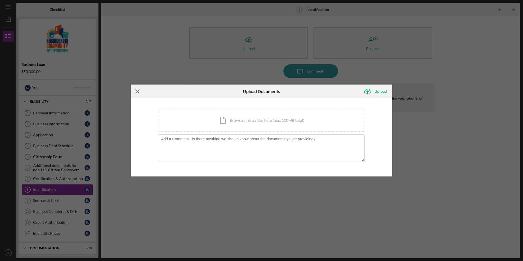
click at [137, 91] on line at bounding box center [138, 92] width 4 height 4
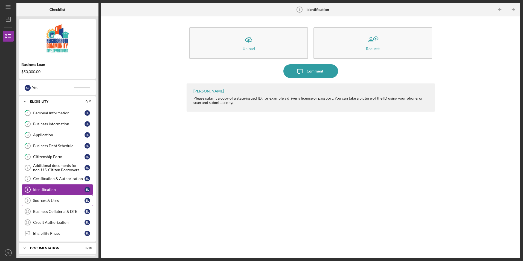
click at [47, 198] on div "Sources & Uses" at bounding box center [58, 200] width 51 height 4
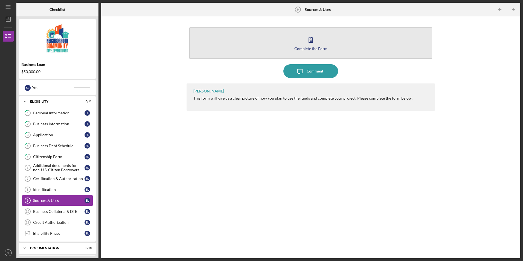
click at [310, 46] on div "Complete the Form" at bounding box center [310, 48] width 33 height 4
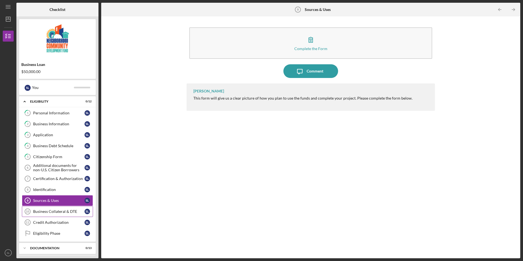
click at [76, 210] on div "Business Collateral & DTE" at bounding box center [58, 211] width 51 height 4
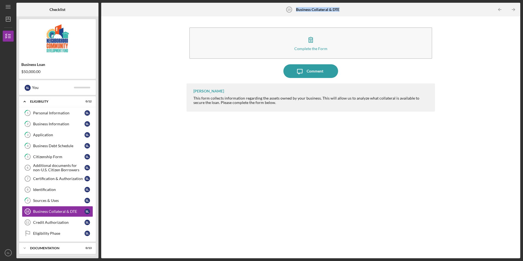
drag, startPoint x: 339, startPoint y: 8, endPoint x: 296, endPoint y: 10, distance: 43.2
click at [296, 10] on b "Business Collateral & DTE" at bounding box center [317, 9] width 43 height 4
copy b "Business Collateral & DTE"
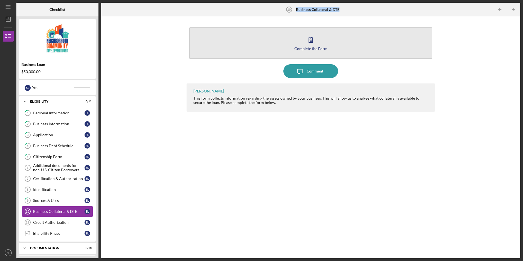
click at [308, 46] on div "Complete the Form" at bounding box center [310, 48] width 33 height 4
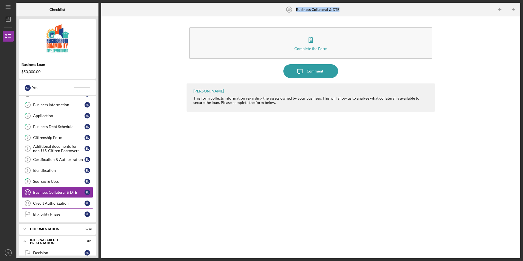
scroll to position [27, 0]
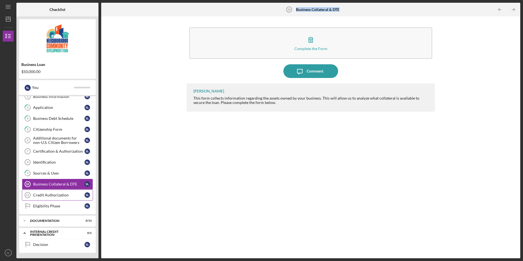
click at [83, 194] on div "Credit Authorization" at bounding box center [58, 195] width 51 height 4
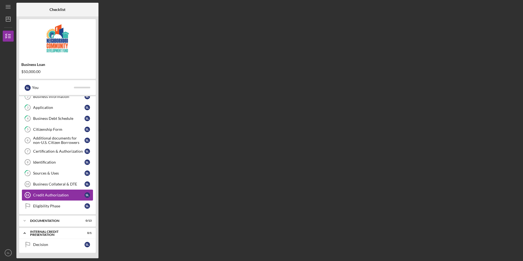
click at [56, 197] on div "Credit Authorization" at bounding box center [58, 195] width 51 height 4
click at [55, 204] on div "Eligibility Phase" at bounding box center [58, 206] width 51 height 4
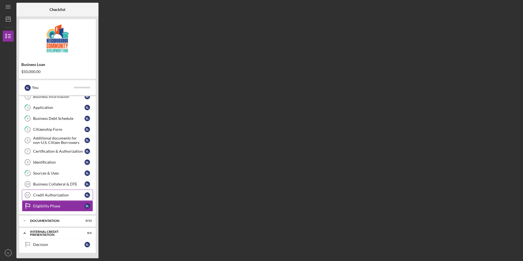
click at [54, 194] on div "Credit Authorization" at bounding box center [58, 195] width 51 height 4
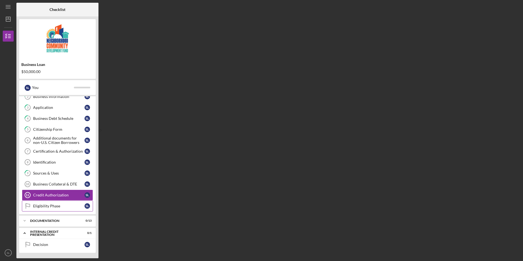
click at [55, 206] on div "Eligibility Phase" at bounding box center [58, 206] width 51 height 4
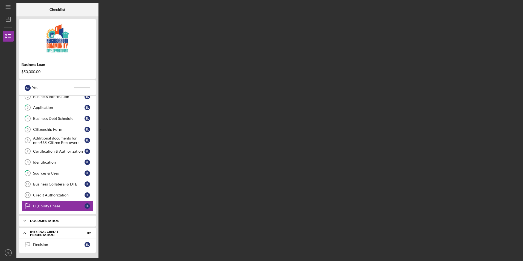
click at [57, 218] on div "Icon/Expander documentation 0 / 13" at bounding box center [57, 220] width 77 height 11
click at [54, 230] on div "Business History (DSCR)" at bounding box center [58, 232] width 51 height 4
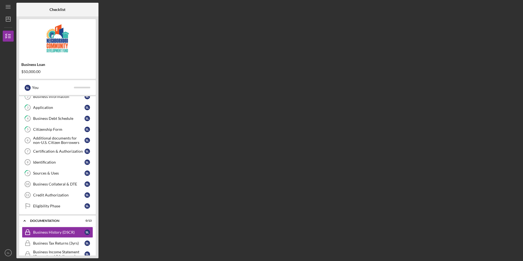
click at [392, 183] on div "Checklist Business Loan $50,000.00 S L You Icon/Expander Eligibility 0 / 12 1 P…" at bounding box center [268, 130] width 504 height 255
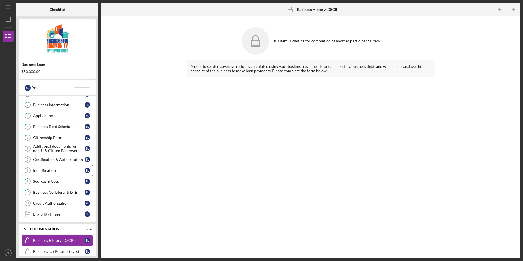
scroll to position [27, 0]
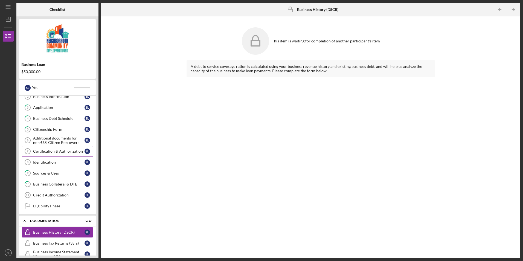
click at [56, 150] on div "Certification & Authorization" at bounding box center [58, 151] width 51 height 4
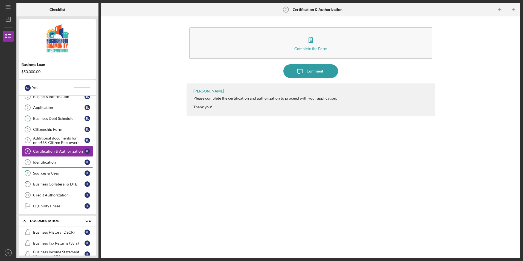
click at [48, 163] on div "Identification" at bounding box center [58, 162] width 51 height 4
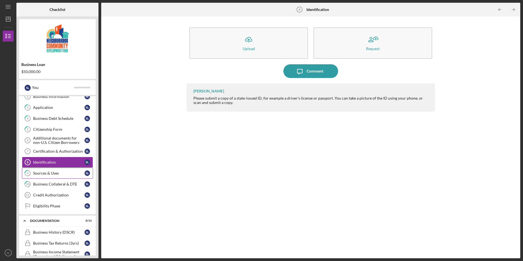
click at [45, 171] on div "Sources & Uses" at bounding box center [58, 173] width 51 height 4
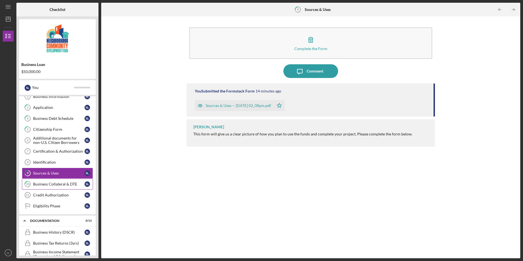
click at [48, 184] on div "Business Collateral & DTE" at bounding box center [58, 184] width 51 height 4
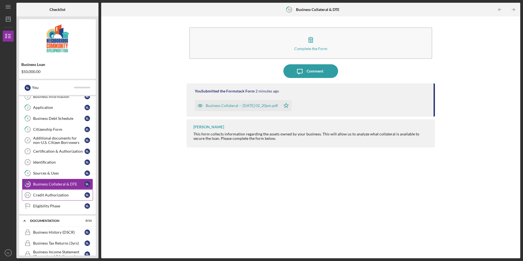
click at [49, 197] on div "Credit Authorization" at bounding box center [58, 195] width 51 height 4
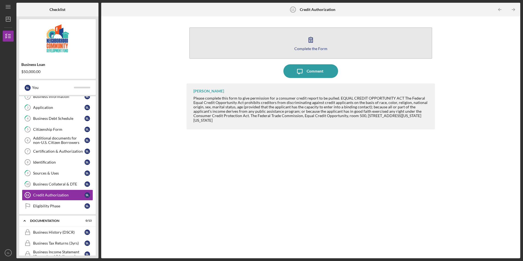
click at [317, 49] on div "Complete the Form" at bounding box center [310, 48] width 33 height 4
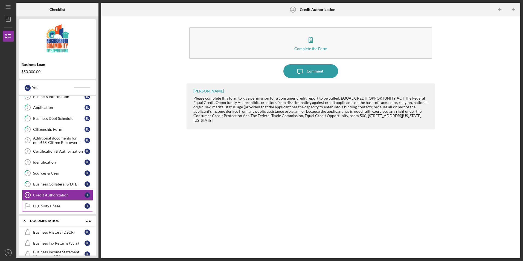
click at [41, 207] on div "Eligibility Phase" at bounding box center [58, 206] width 51 height 4
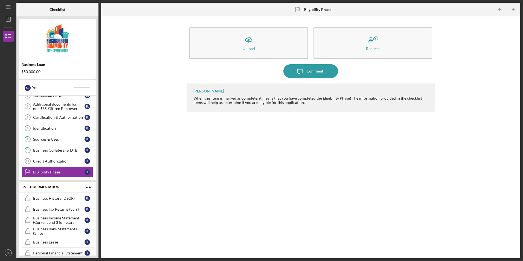
scroll to position [137, 0]
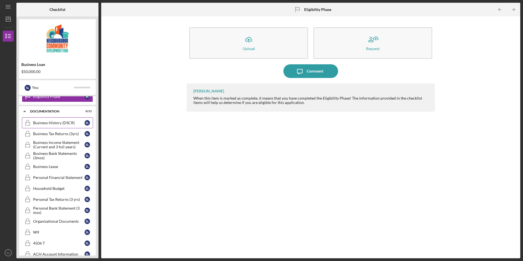
click at [44, 124] on div "Business History (DSCR)" at bounding box center [58, 123] width 51 height 4
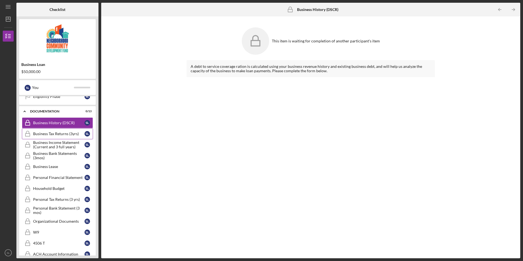
click at [52, 133] on div "Business Tax Returns (3yrs)" at bounding box center [58, 133] width 51 height 4
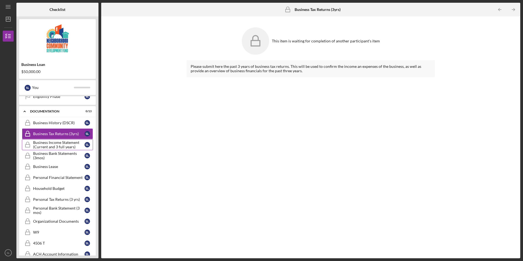
click at [52, 143] on div "Business Income Statement (Current and 3 full years)" at bounding box center [58, 144] width 51 height 9
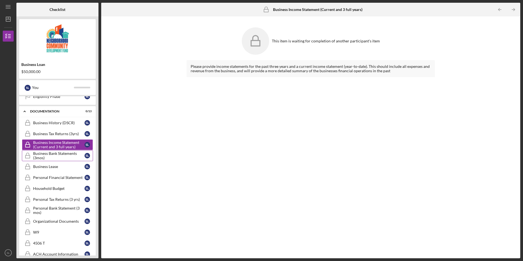
click at [50, 156] on div "Business Bank Statements (3mos)" at bounding box center [58, 155] width 51 height 9
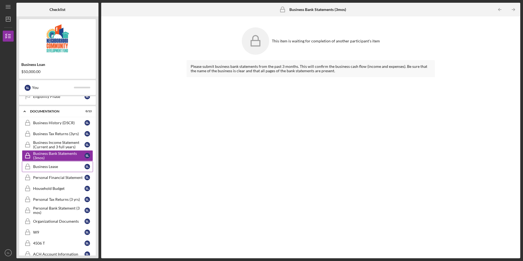
click at [50, 166] on div "Business Lease" at bounding box center [58, 166] width 51 height 4
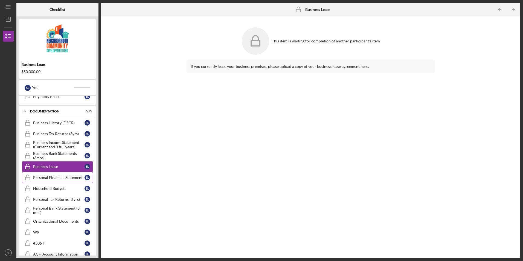
click at [50, 180] on link "Personal Financial Statement Personal Financial Statement S L" at bounding box center [57, 177] width 71 height 11
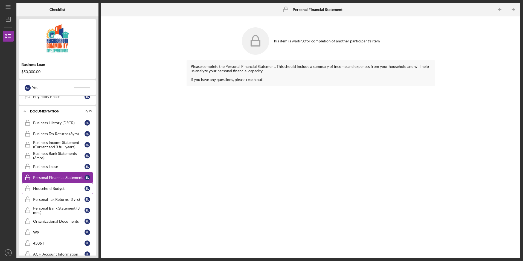
click at [51, 188] on div "Household Budget" at bounding box center [58, 188] width 51 height 4
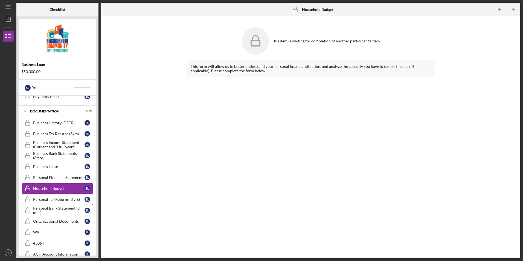
click at [51, 201] on div "Personal Tax Returns (3 yrs)" at bounding box center [58, 199] width 51 height 4
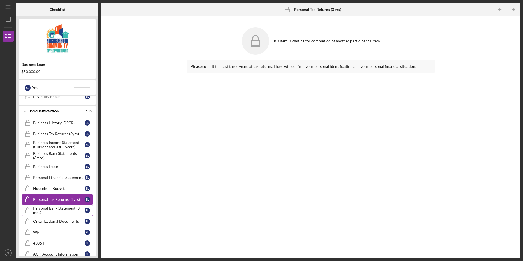
click at [53, 209] on div "Personal Bank Statement (3 mos)" at bounding box center [58, 210] width 51 height 9
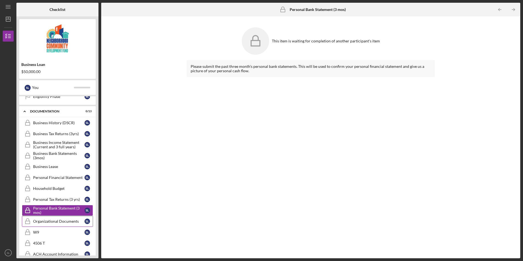
click at [54, 218] on link "Organizational Documents Organizational Documents S L" at bounding box center [57, 221] width 71 height 11
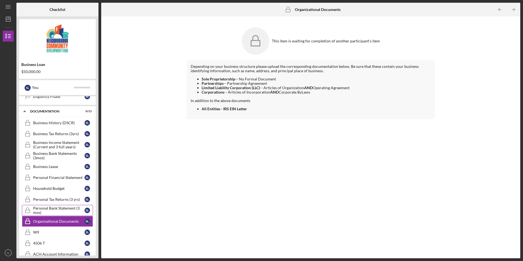
scroll to position [159, 0]
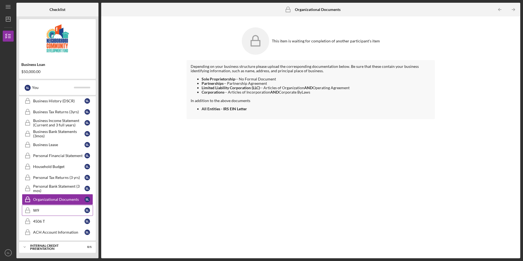
click at [49, 208] on link "W9 W9 S L" at bounding box center [57, 210] width 71 height 11
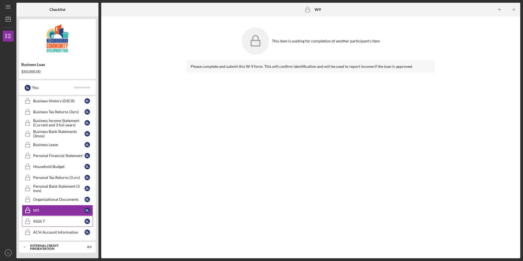
click at [51, 222] on div "4506 T" at bounding box center [58, 221] width 51 height 4
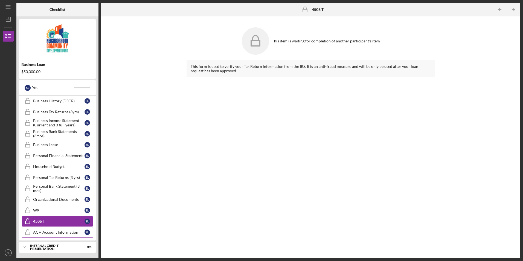
click at [52, 230] on link "ACH Account Information ACH Account Information S L" at bounding box center [57, 232] width 71 height 11
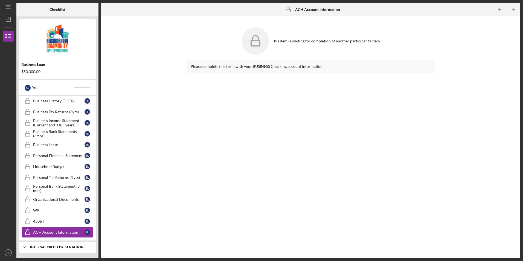
click at [52, 245] on div "Internal Credit Presentation" at bounding box center [59, 246] width 59 height 3
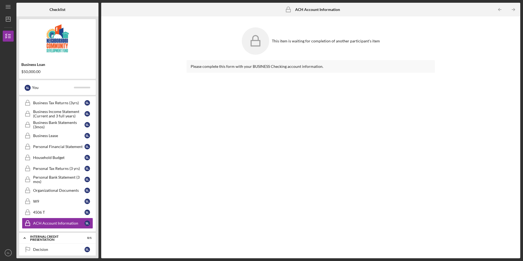
scroll to position [172, 0]
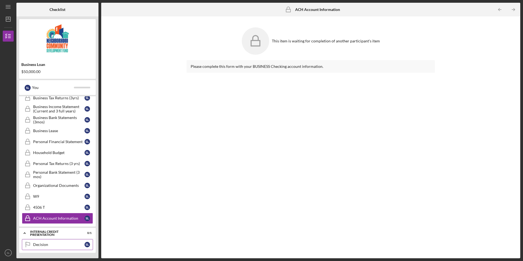
click at [73, 245] on div "Decision" at bounding box center [58, 244] width 51 height 4
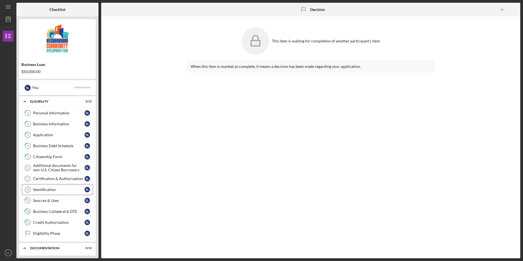
click at [54, 192] on div "Identification" at bounding box center [58, 189] width 51 height 4
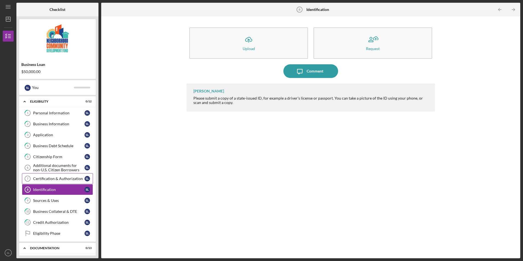
click at [68, 176] on link "Certification & Authorization 7 Certification & Authorization S L" at bounding box center [57, 178] width 71 height 11
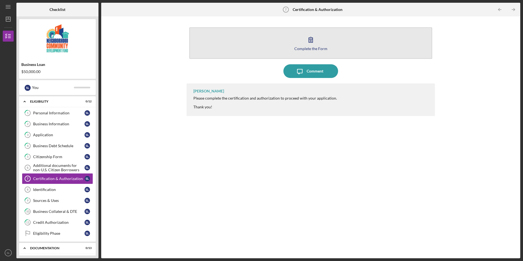
click at [319, 46] on div "Complete the Form" at bounding box center [310, 48] width 33 height 4
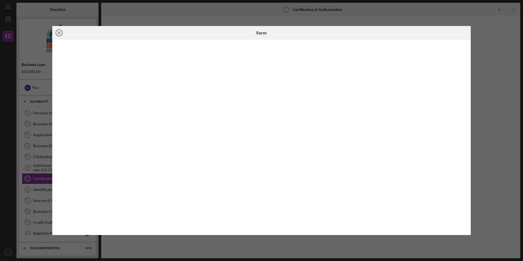
click at [60, 33] on line at bounding box center [59, 32] width 3 height 3
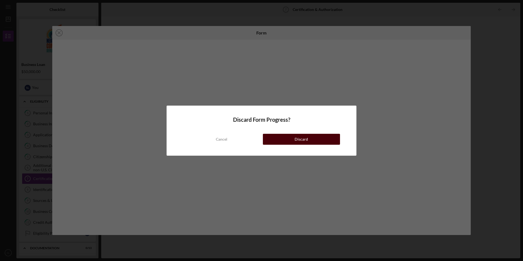
click at [287, 138] on button "Discard" at bounding box center [301, 139] width 77 height 11
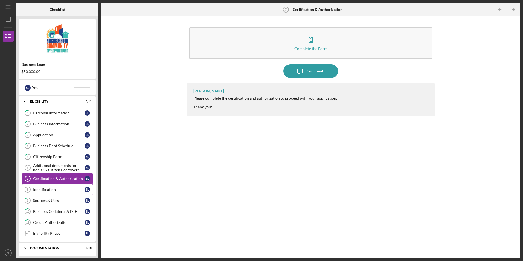
click at [54, 191] on div "Identification" at bounding box center [58, 189] width 51 height 4
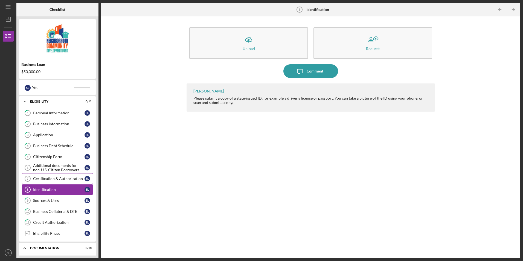
click at [56, 178] on div "Certification & Authorization" at bounding box center [58, 178] width 51 height 4
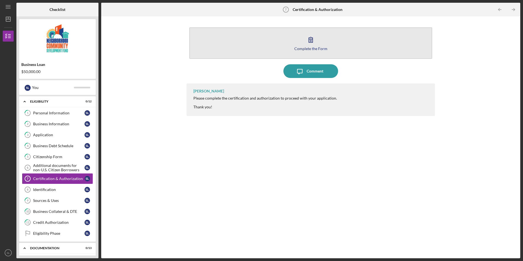
click at [305, 52] on button "Complete the Form Form" at bounding box center [310, 42] width 242 height 31
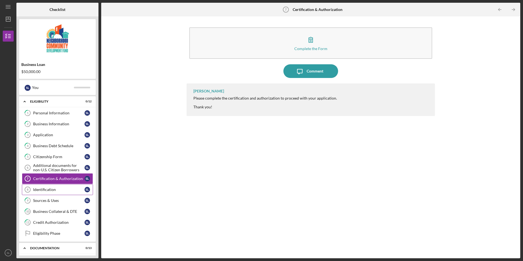
click at [59, 194] on link "Identification 8 Identification S L" at bounding box center [57, 189] width 71 height 11
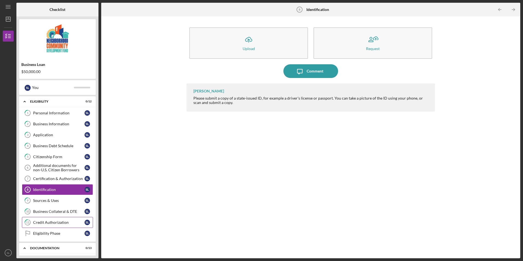
click at [39, 222] on div "Credit Authorization" at bounding box center [58, 222] width 51 height 4
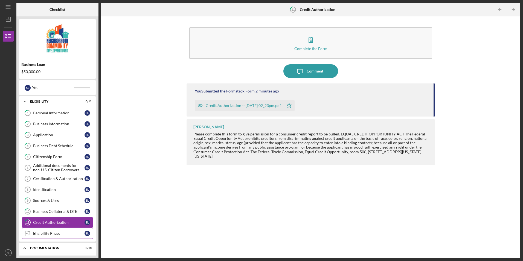
click at [44, 238] on link "Eligibility Phase Eligibility Phase S L" at bounding box center [57, 233] width 71 height 11
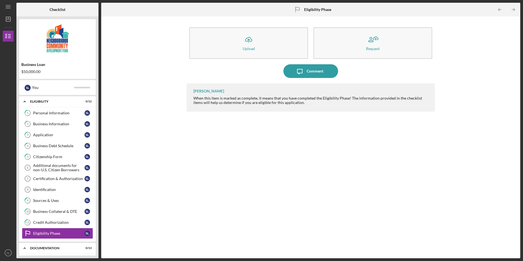
click at [187, 167] on div "Stefani Smith When this item is marked as complete, it means that you have comp…" at bounding box center [310, 166] width 248 height 166
click at [72, 86] on div "You" at bounding box center [53, 87] width 42 height 9
click at [146, 198] on div "Icon/Upload Upload Request Icon/Message Comment Stefani Smith When this item is…" at bounding box center [310, 137] width 413 height 236
click at [57, 190] on div "Identification" at bounding box center [58, 189] width 51 height 4
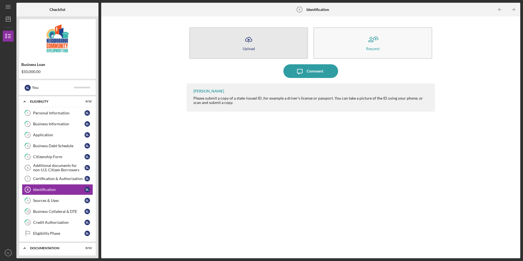
click at [248, 45] on icon "Icon/Upload" at bounding box center [249, 40] width 14 height 14
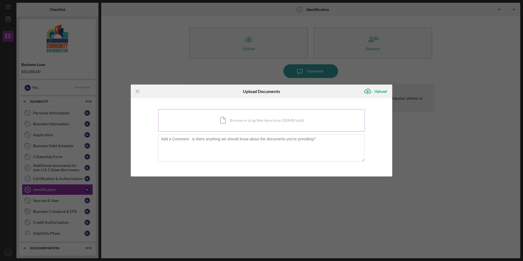
click at [255, 124] on div "Icon/Document Browse or drag files here (max 100MB total) Tap to choose files o…" at bounding box center [261, 120] width 207 height 22
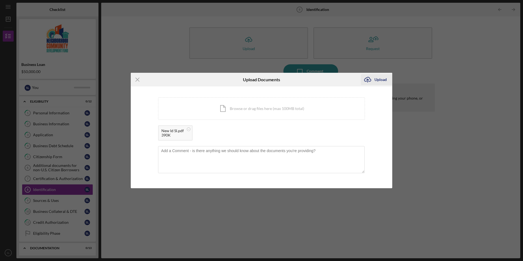
click at [375, 78] on div "Upload" at bounding box center [380, 79] width 12 height 11
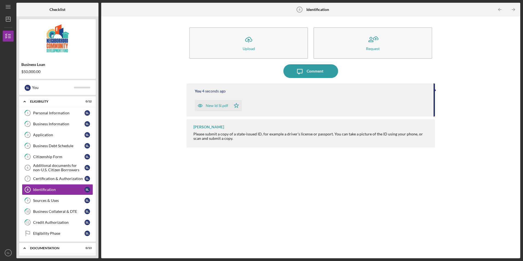
click at [167, 202] on div "Icon/Upload Upload Request Icon/Message Comment You 4 seconds ago New Id Sl.pdf…" at bounding box center [310, 137] width 413 height 236
click at [144, 213] on div "Icon/Upload Upload Request Icon/Message Comment You 8 seconds ago New Id Sl.pdf…" at bounding box center [310, 137] width 413 height 236
click at [9, 6] on icon "Icon/Menu" at bounding box center [8, 7] width 12 height 12
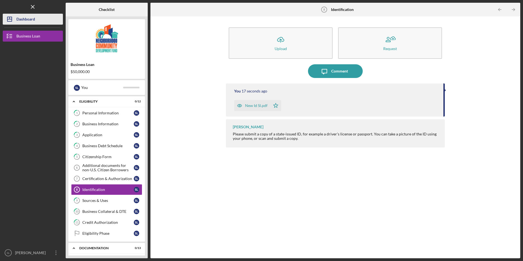
click at [25, 18] on div "Dashboard" at bounding box center [25, 20] width 19 height 12
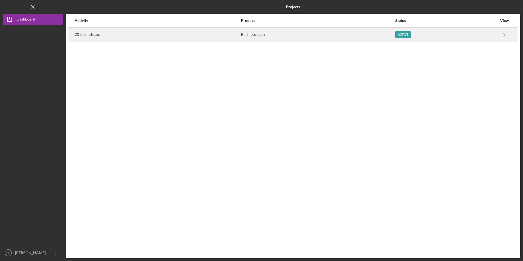
click at [484, 37] on div "Active" at bounding box center [446, 35] width 102 height 14
